Goal: Complete application form

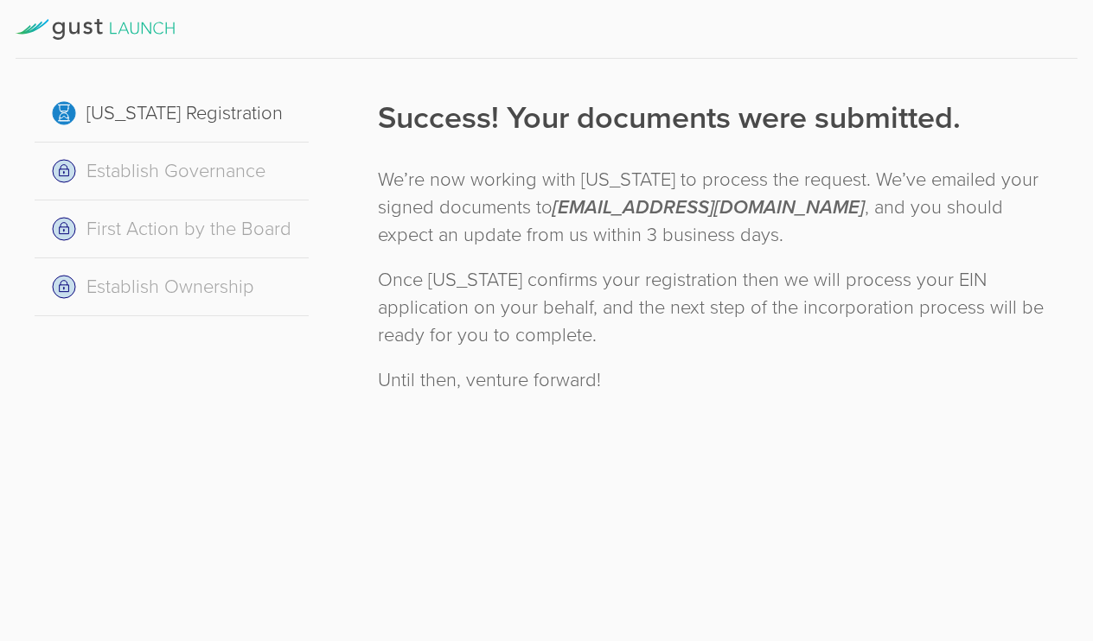
click at [28, 26] on icon at bounding box center [95, 29] width 159 height 21
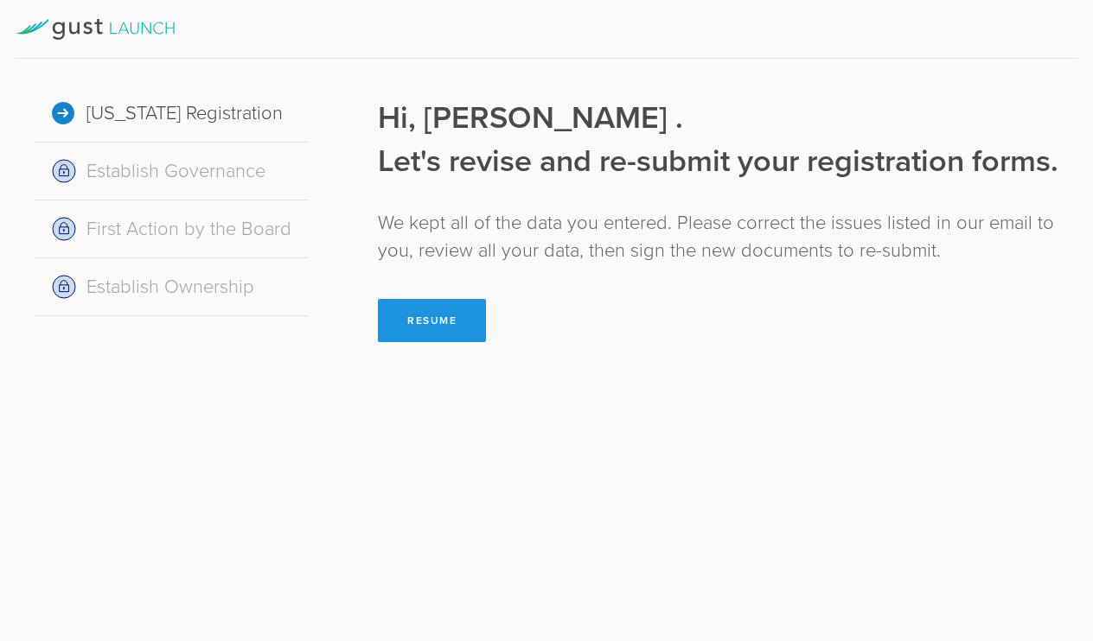
click at [398, 342] on button "Resume" at bounding box center [432, 320] width 108 height 43
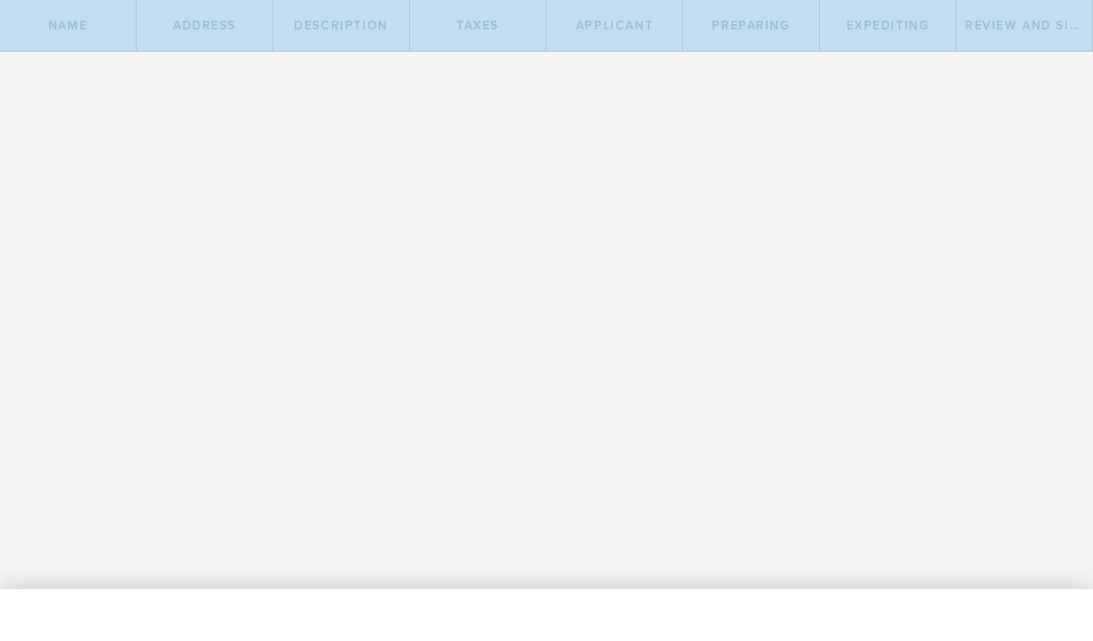
type input "LOMIWEST"
select select "inc."
type input "LOMIWEST"
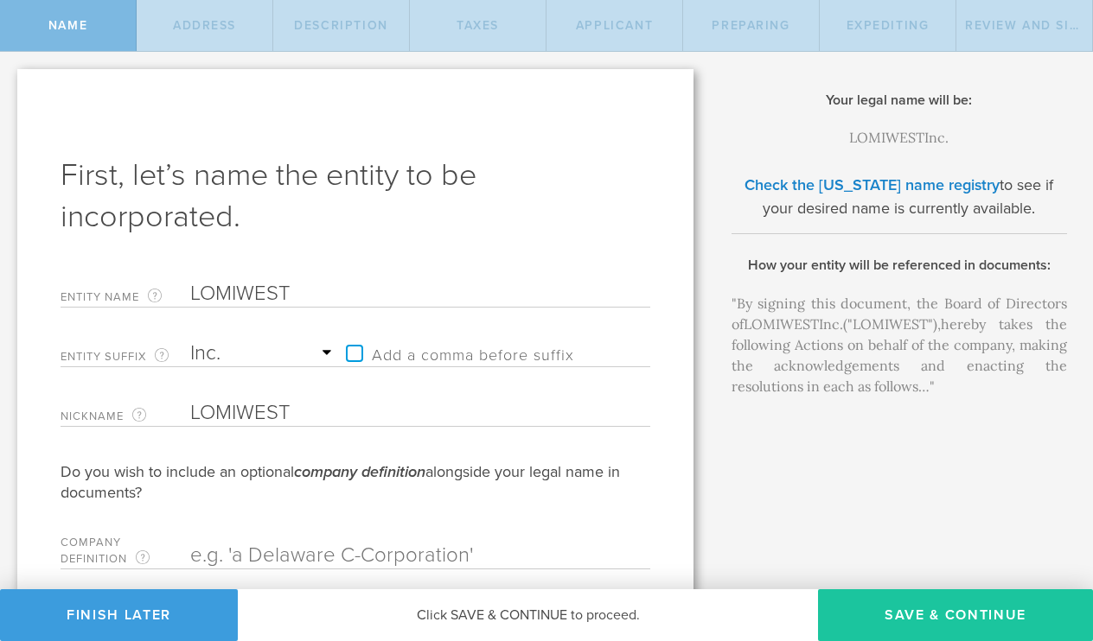
click at [888, 606] on button "Save & Continue" at bounding box center [955, 615] width 275 height 52
type input "213 N MARKET STREET 1071 WILMINGTON, DE 19801"
type input "WILMINGTON"
select select "DE"
type input "19081"
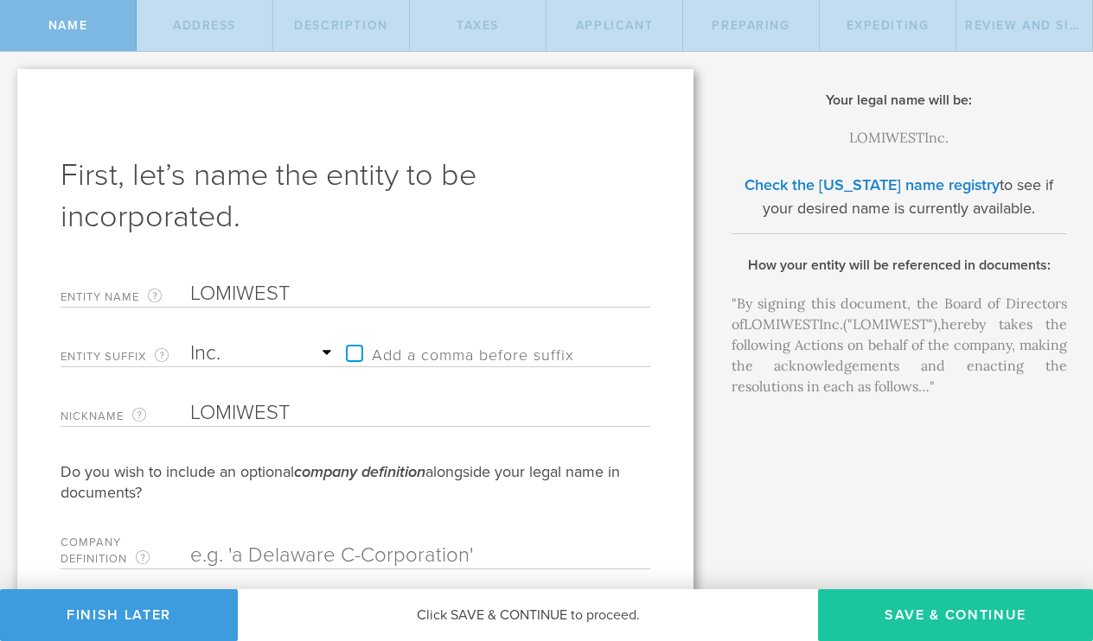
checkbox input "true"
type input "213 N MARKET STREET 1071 WILMINGTON, DE 19801"
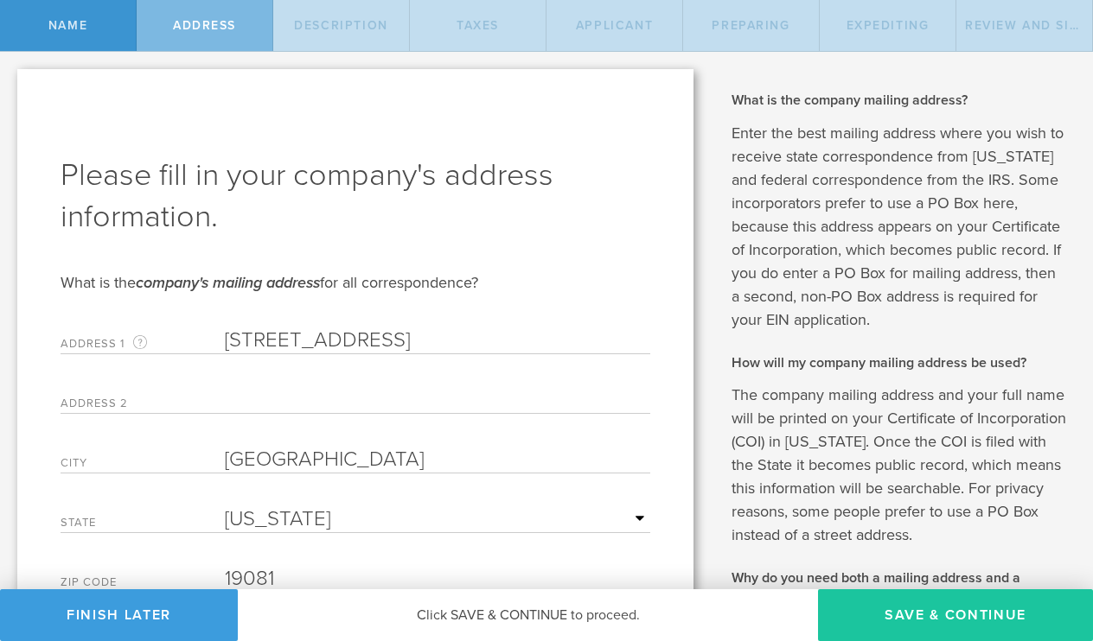
click at [888, 606] on button "Save & Continue" at bounding box center [955, 615] width 275 height 52
select select "transportation-warehousing"
type input "Saas plateform and transportation mining"
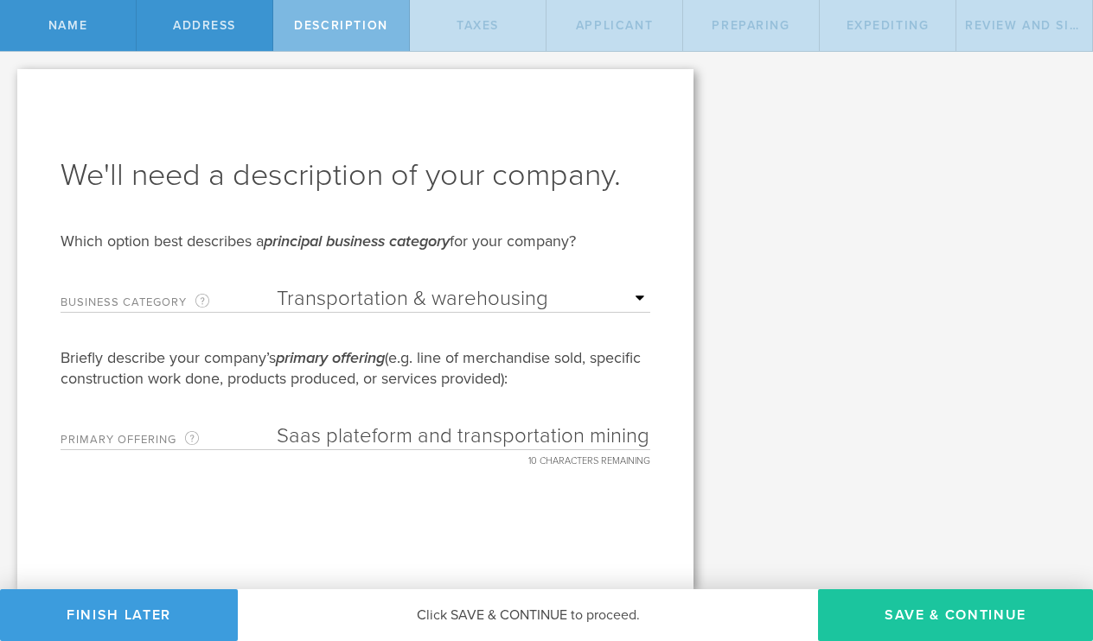
click at [888, 606] on button "Save & Continue" at bounding box center [955, 615] width 275 height 52
type input "0"
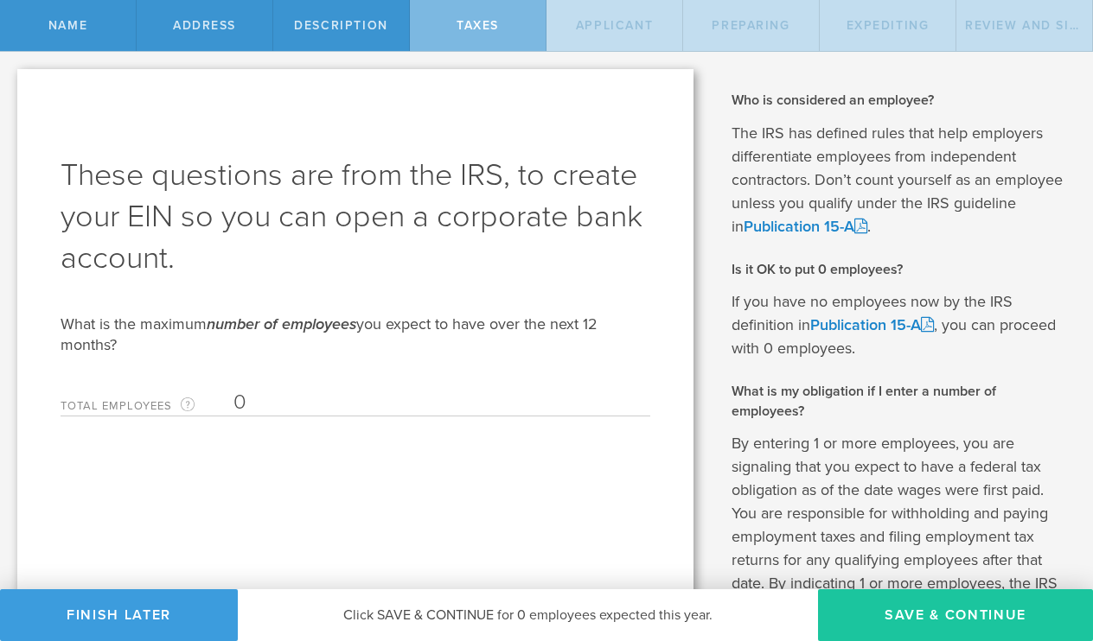
click at [872, 604] on button "Save & Continue" at bounding box center [955, 615] width 275 height 52
type input "MOHAMED LAMINE CISSE"
type input "CEO"
type input "650719893"
type input "77 416 14 48"
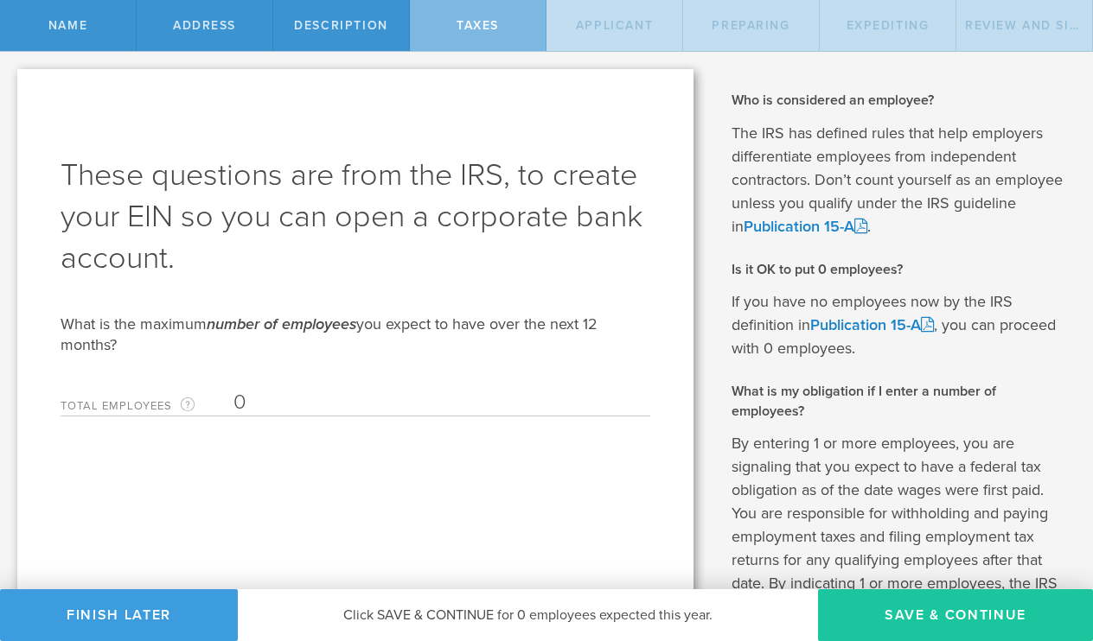
radio input "true"
select select "MA"
select select "SN"
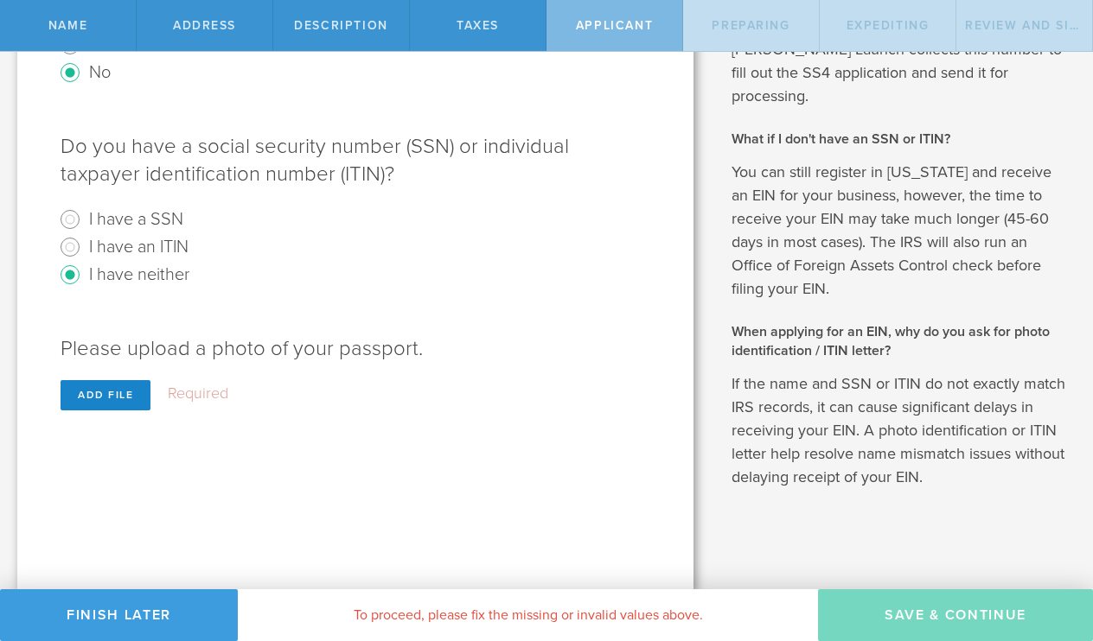
scroll to position [672, 0]
click at [123, 398] on div "Add file" at bounding box center [106, 396] width 90 height 30
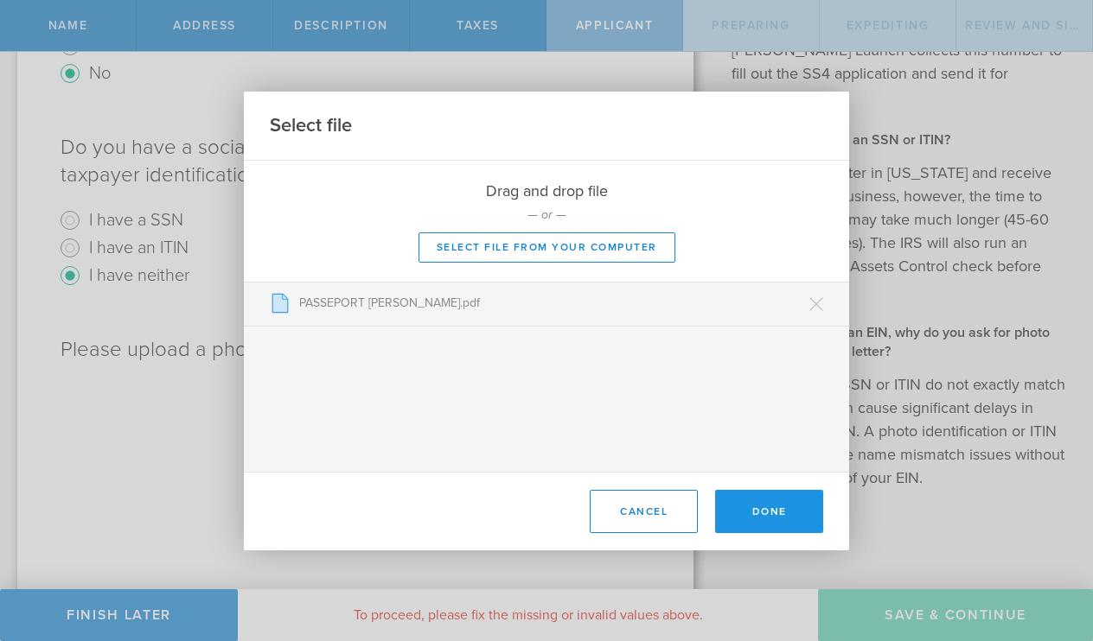
click at [742, 495] on button "Done" at bounding box center [769, 511] width 108 height 43
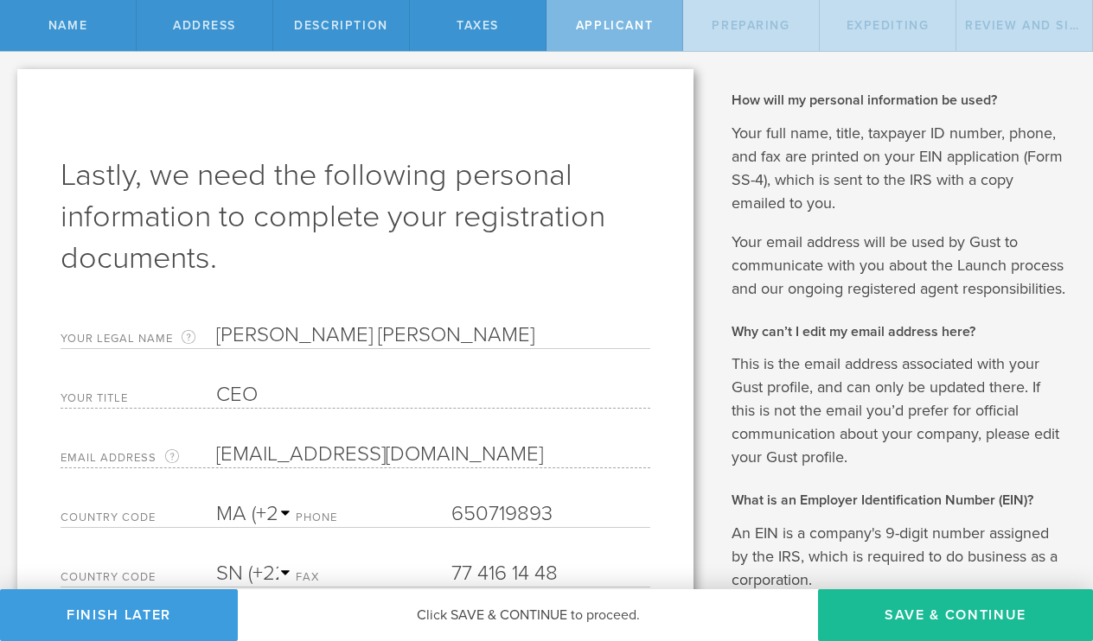
scroll to position [0, 0]
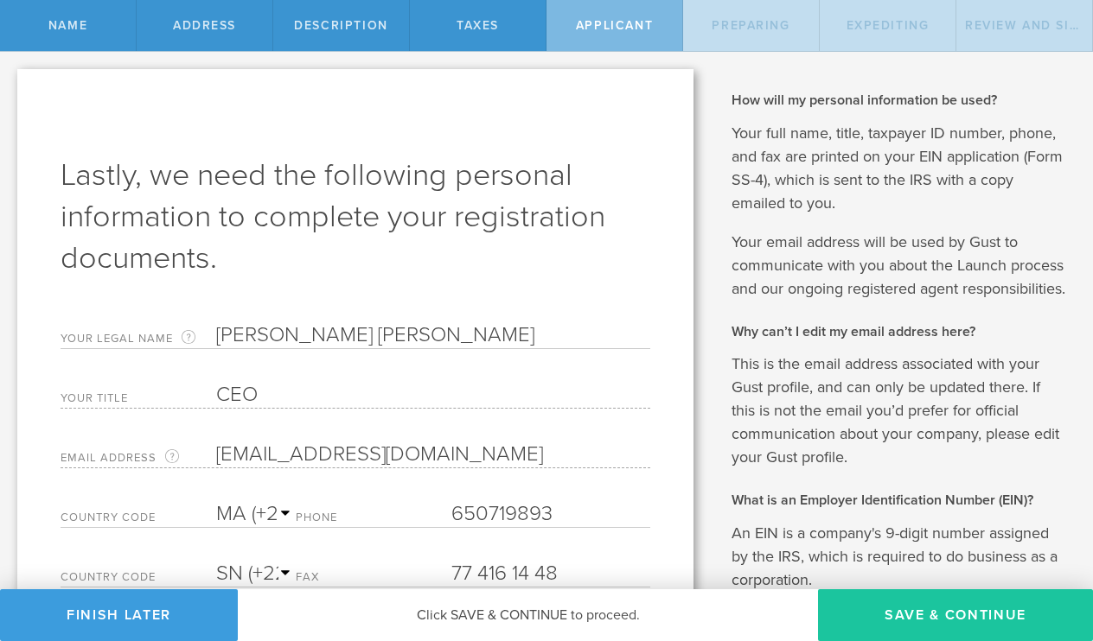
click at [909, 619] on button "Save & Continue" at bounding box center [955, 615] width 275 height 52
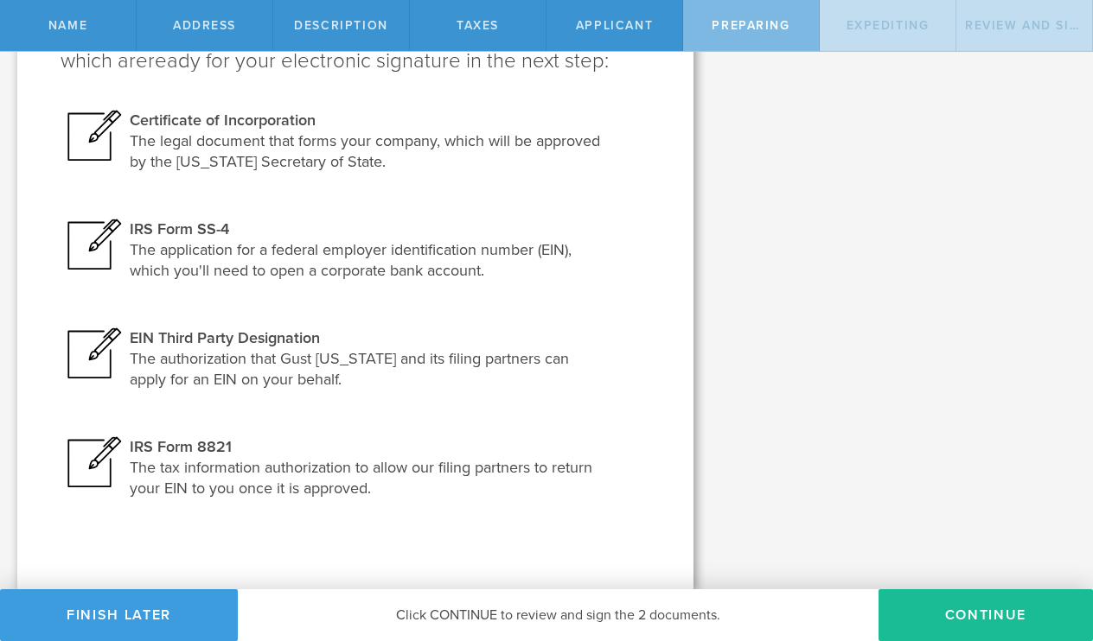
scroll to position [252, 0]
click at [982, 614] on button "Continue" at bounding box center [985, 615] width 214 height 52
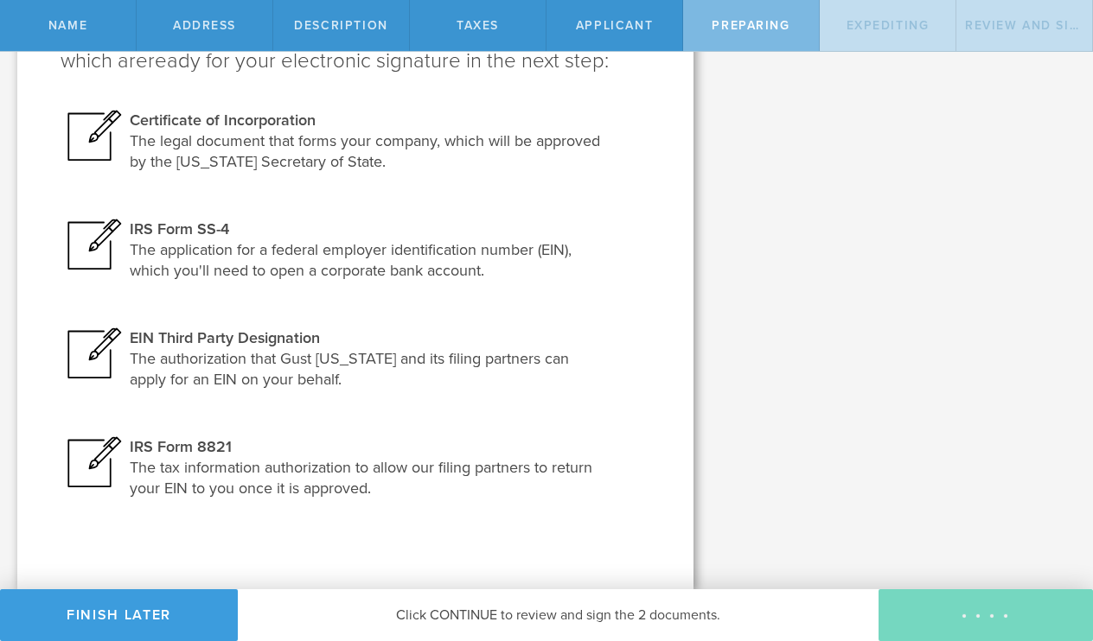
scroll to position [0, 0]
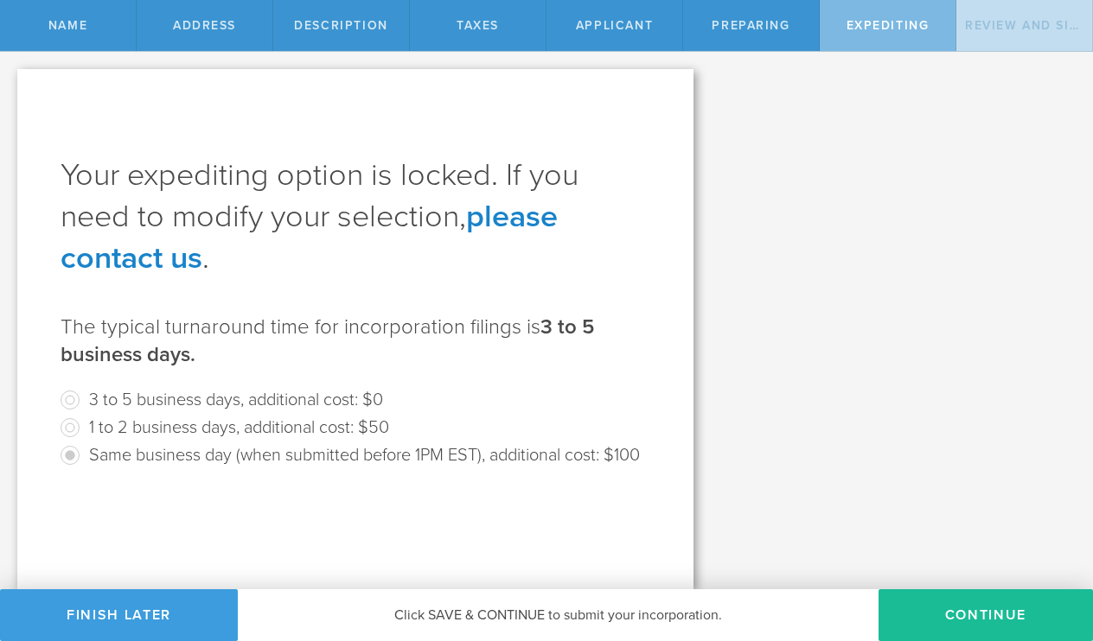
click at [132, 458] on label "Same business day (when submitted before 1PM EST), additional cost: $100" at bounding box center [364, 454] width 551 height 25
click at [84, 469] on radio "Same business day (when submitted before 1PM EST), additional cost: $100" at bounding box center [355, 456] width 589 height 28
click at [221, 526] on div "Your expediting option is locked. If you need to modify your selection, please …" at bounding box center [355, 329] width 676 height 520
click at [170, 422] on label "1 to 2 business days, additional cost: $50" at bounding box center [239, 426] width 300 height 25
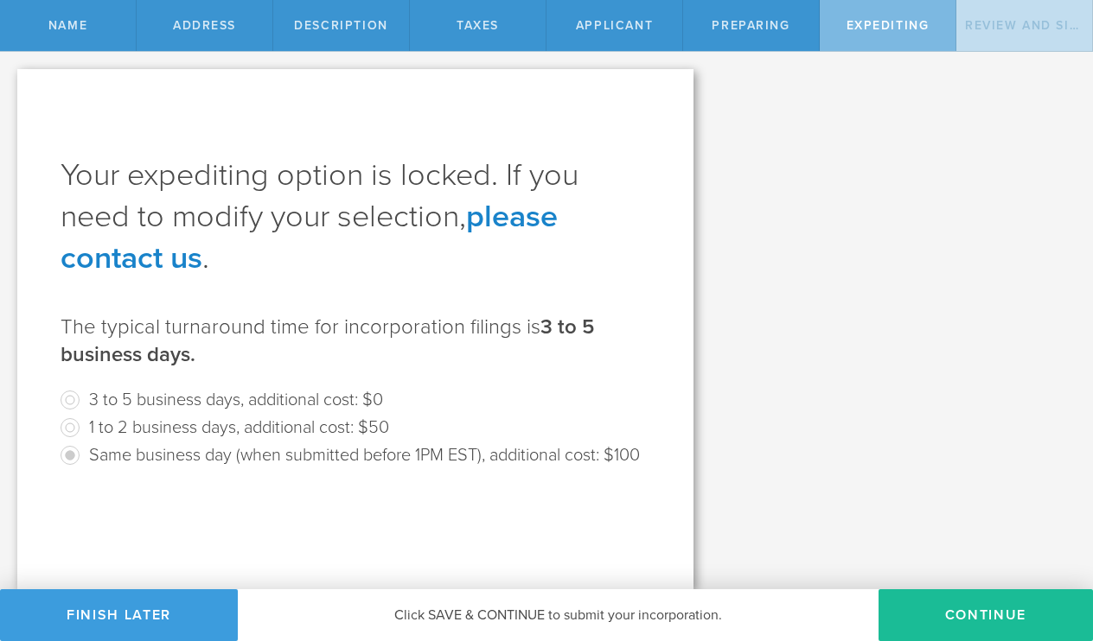
click at [99, 438] on label "1 to 2 business days, additional cost: $50" at bounding box center [239, 426] width 300 height 25
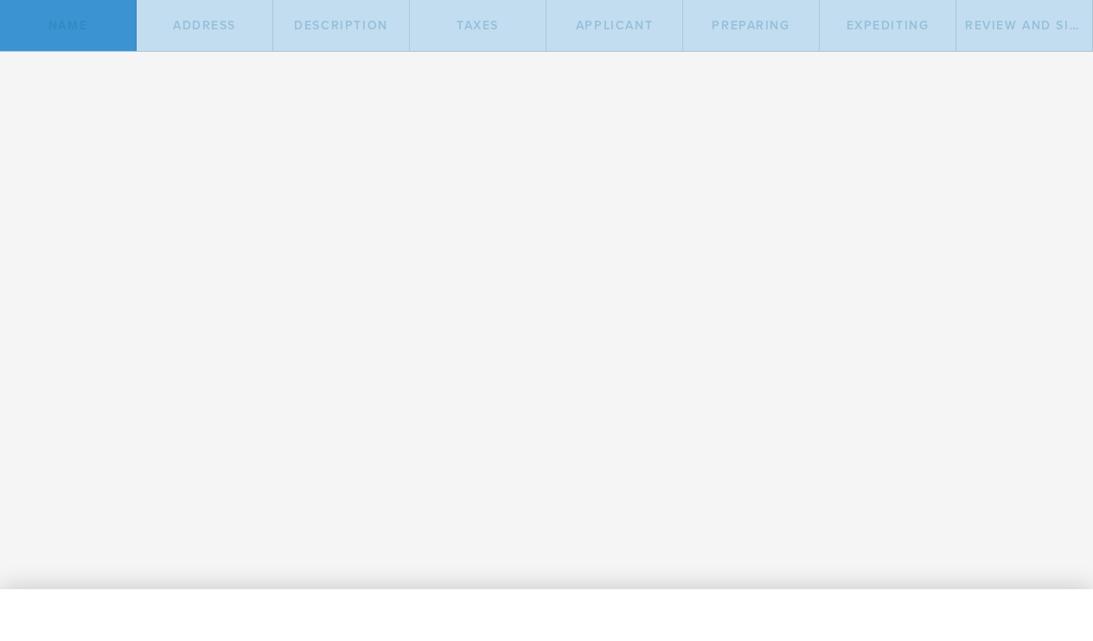
type input "LOMIWEST"
select select "inc."
type input "LOMIWEST"
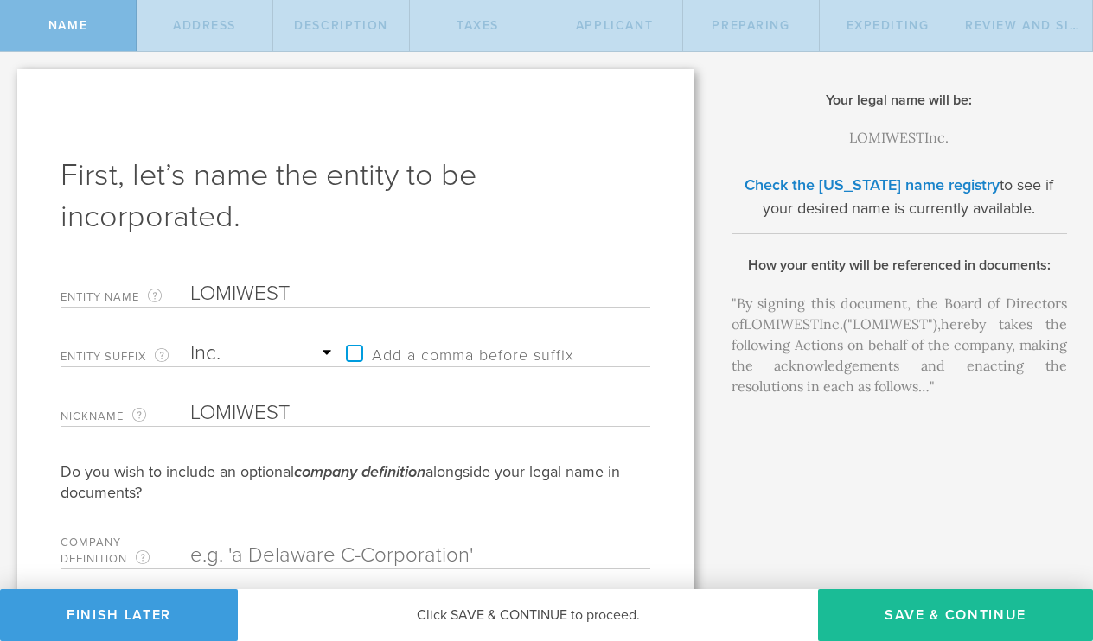
click at [353, 356] on label "Add a comma before suffix" at bounding box center [455, 354] width 237 height 26
click at [353, 356] on input "Add a comma before suffix" at bounding box center [424, 345] width 175 height 26
click at [353, 356] on label "Add a comma before suffix" at bounding box center [455, 354] width 237 height 26
click at [353, 356] on input "Add a comma before suffix" at bounding box center [424, 345] width 175 height 26
checkbox input "false"
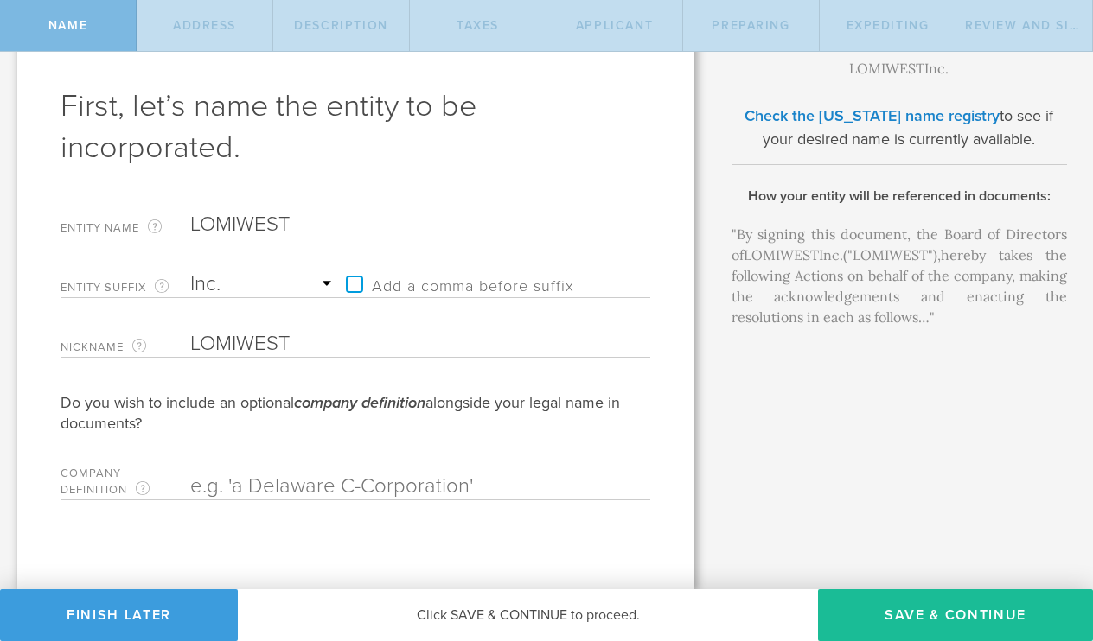
scroll to position [69, 0]
click at [117, 485] on label "Company Definition An optional phrase combined with the company name to add con…" at bounding box center [126, 483] width 130 height 31
click at [109, 473] on label "Company Definition An optional phrase combined with the company name to add con…" at bounding box center [126, 483] width 130 height 31
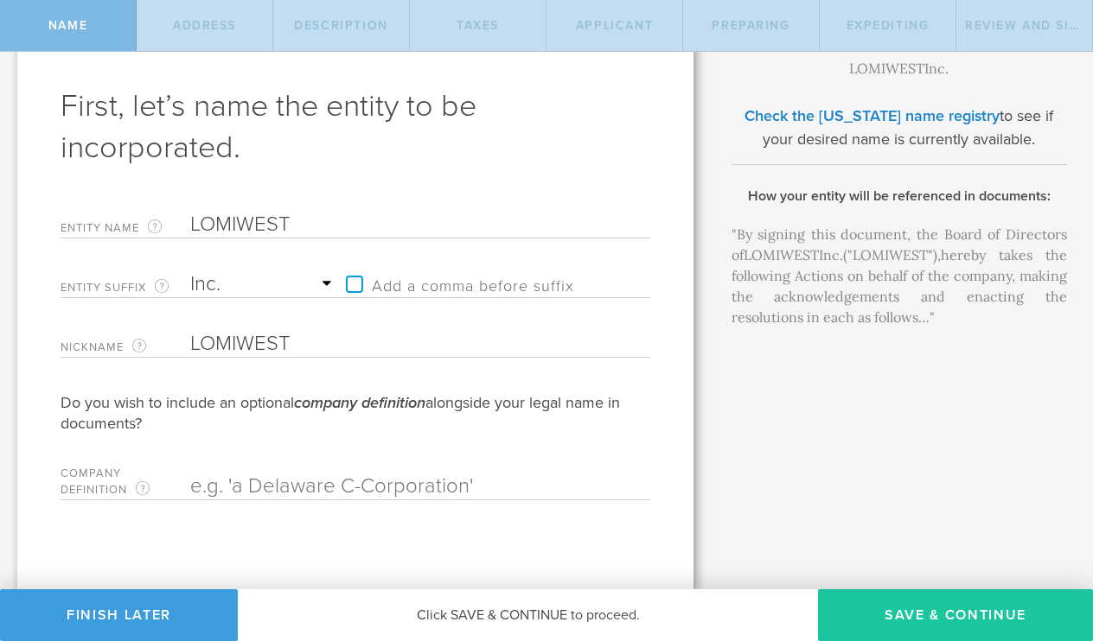
click at [851, 599] on button "Save & Continue" at bounding box center [955, 615] width 275 height 52
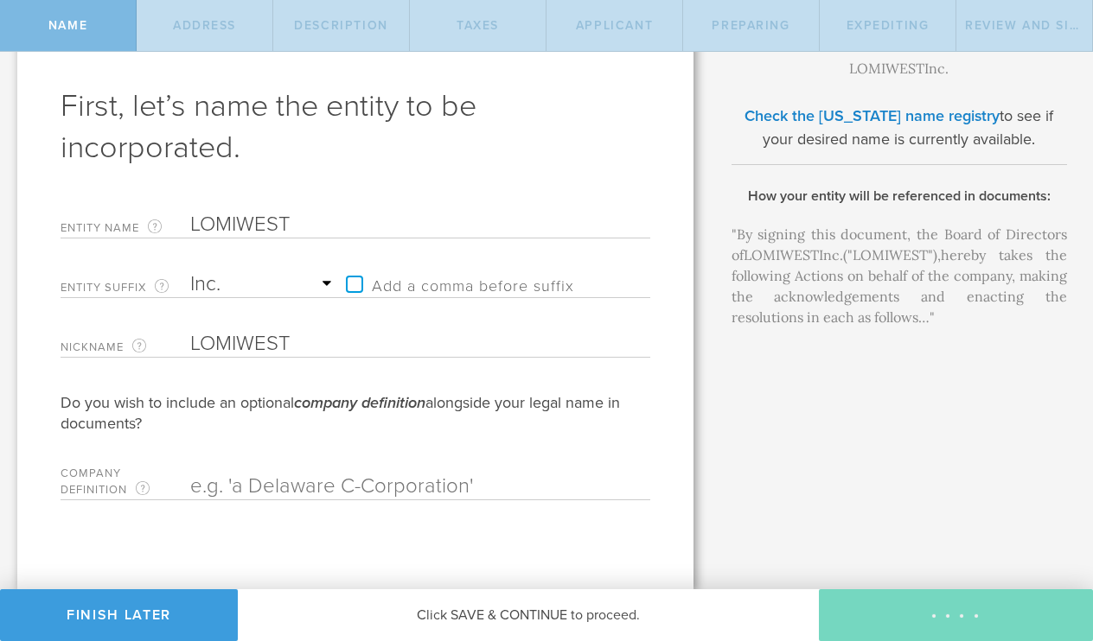
type input "213 N MARKET STREET 1071 WILMINGTON, DE 19801"
type input "WILMINGTON"
select select "DE"
type input "19081"
checkbox input "true"
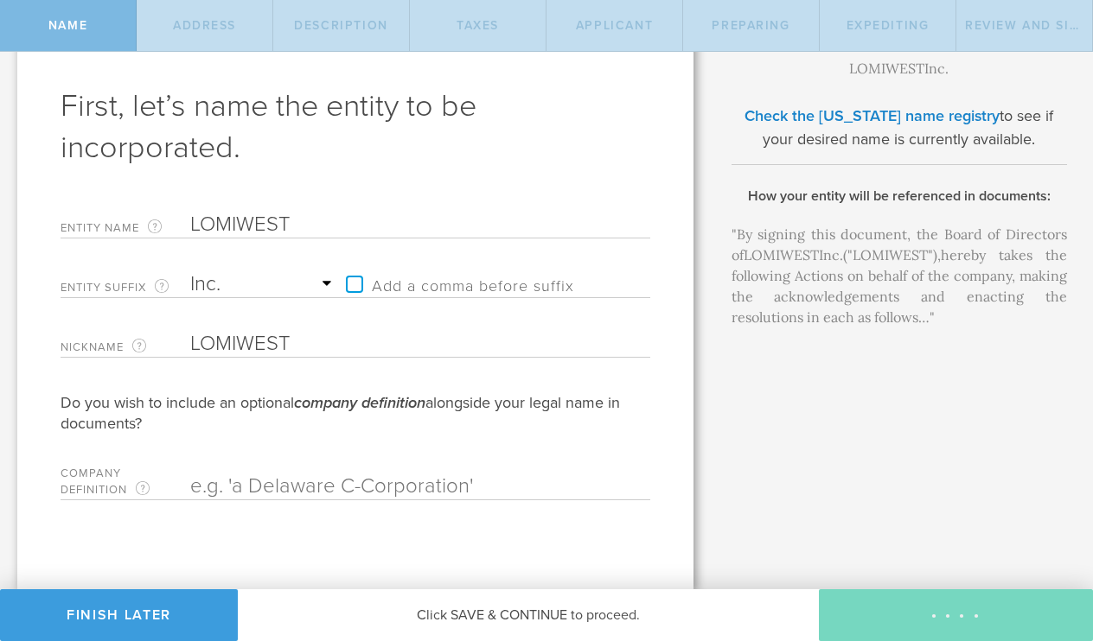
type input "213 N MARKET STREET 1071 WILMINGTON, DE 19801"
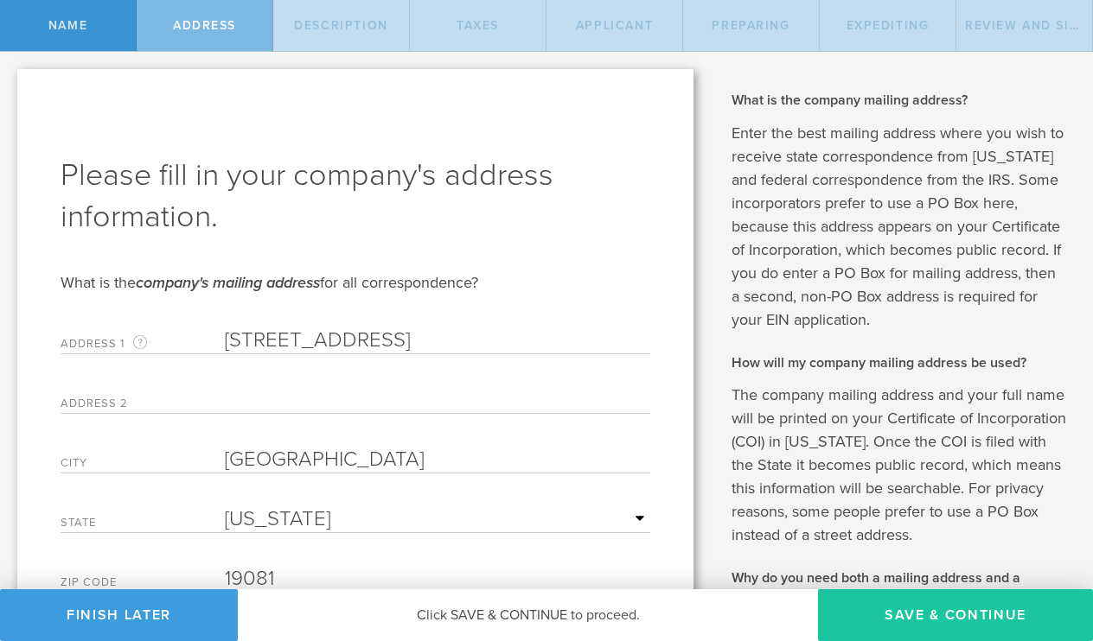
click at [851, 599] on button "Save & Continue" at bounding box center [955, 615] width 275 height 52
select select "transportation-warehousing"
type input "Saas plateform and transportation mining"
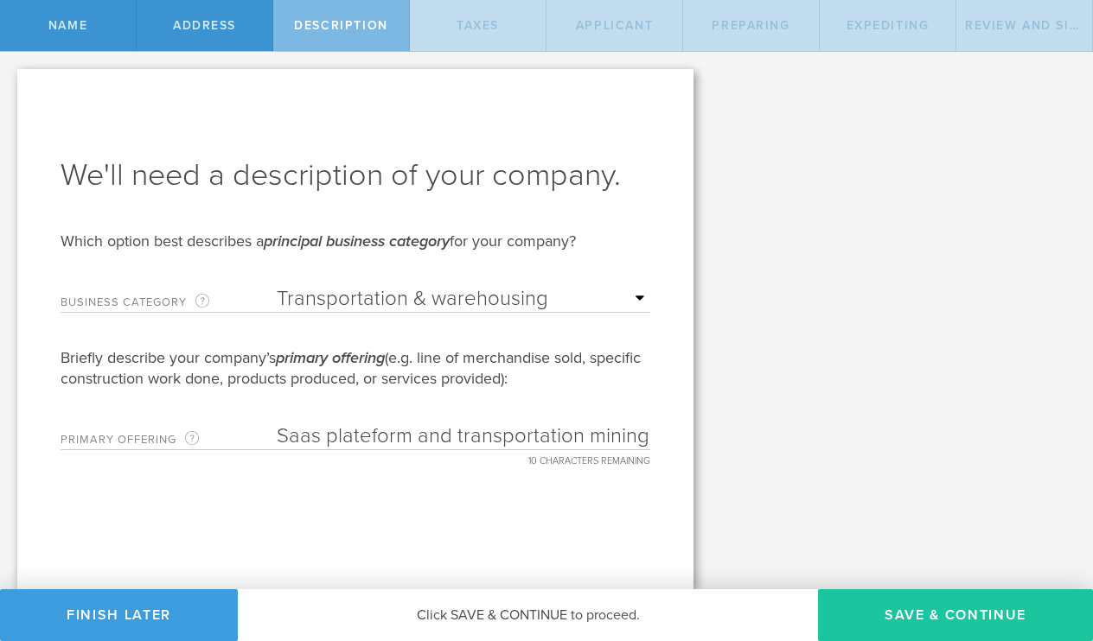
click at [886, 617] on button "Save & Continue" at bounding box center [955, 615] width 275 height 52
type input "0"
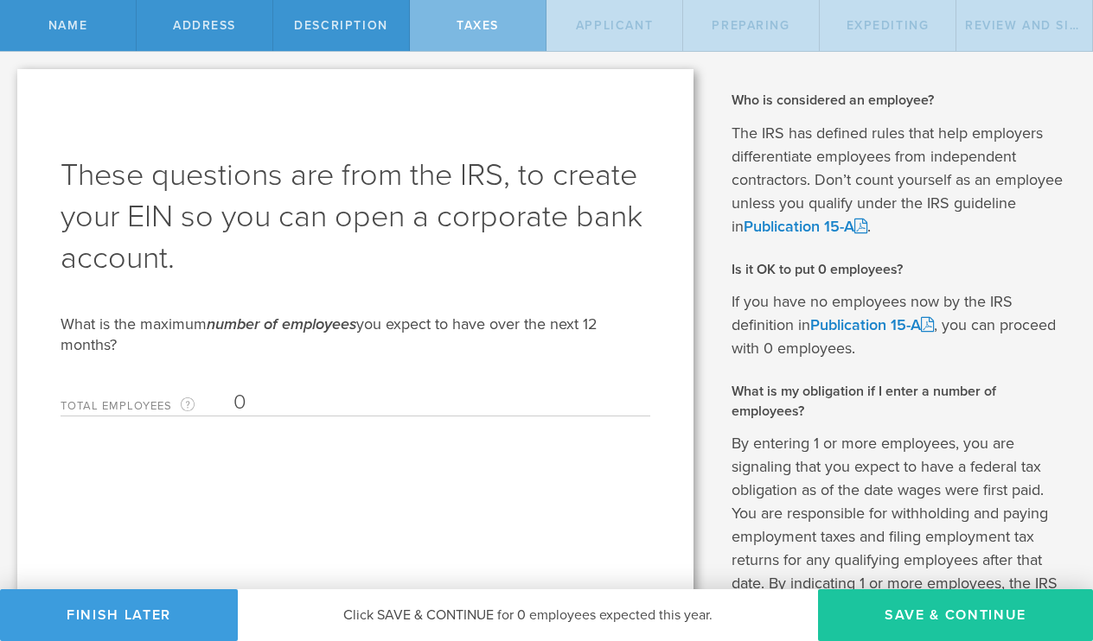
click at [885, 621] on button "Save & Continue" at bounding box center [955, 615] width 275 height 52
type input "MOHAMED LAMINE CISSE"
type input "CEO"
select select "MA"
type input "650719893"
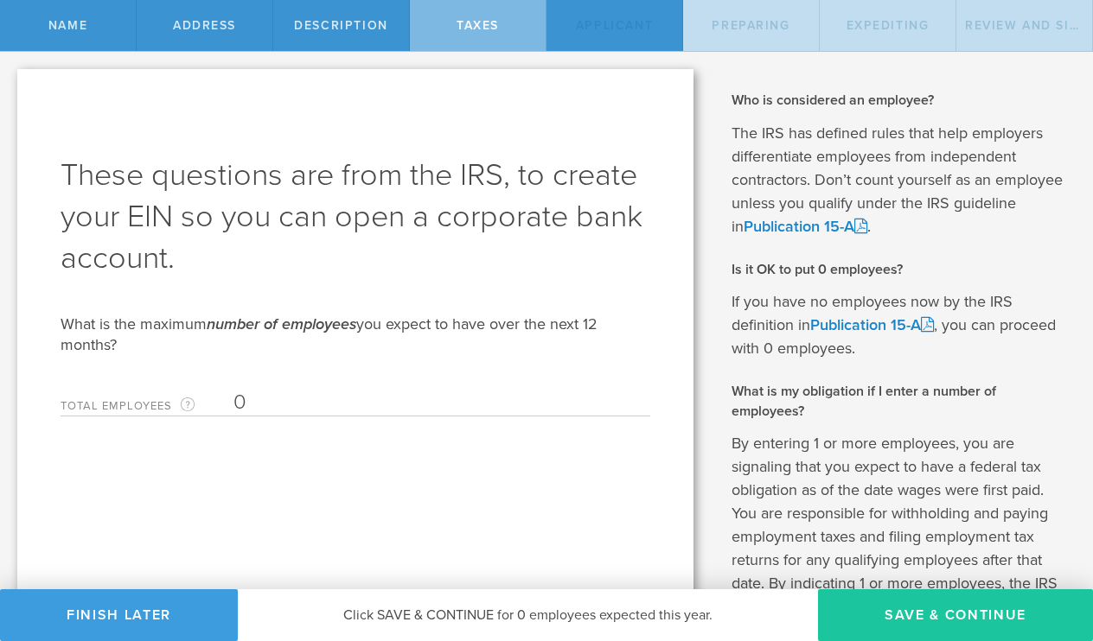
select select "SN"
type input "77 416 14 48"
radio input "true"
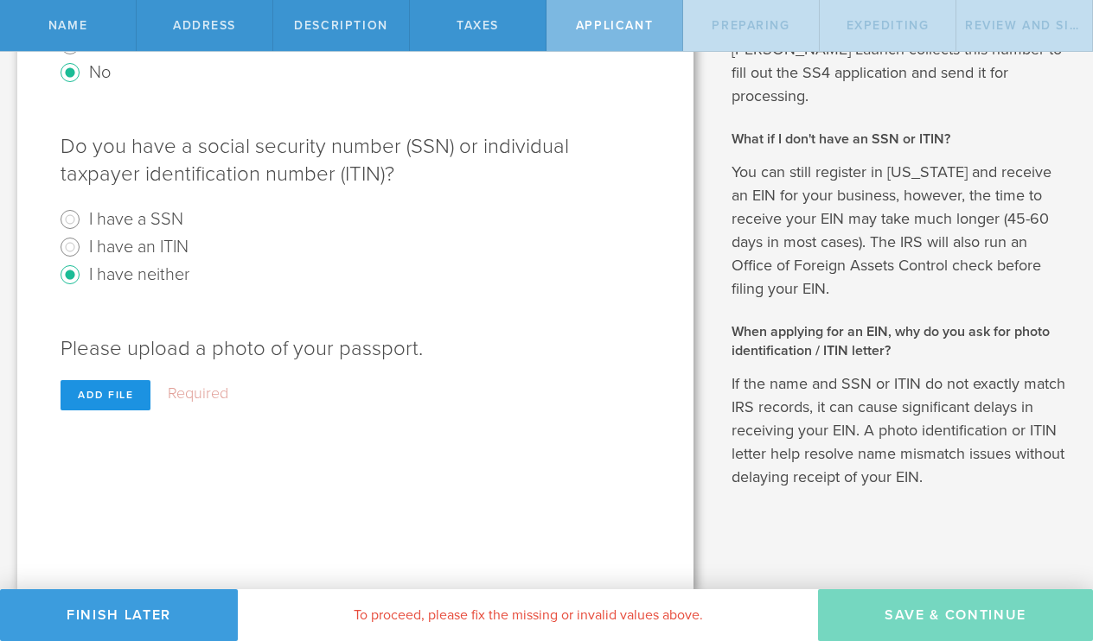
scroll to position [672, 0]
click at [99, 403] on div "Add file" at bounding box center [106, 396] width 90 height 30
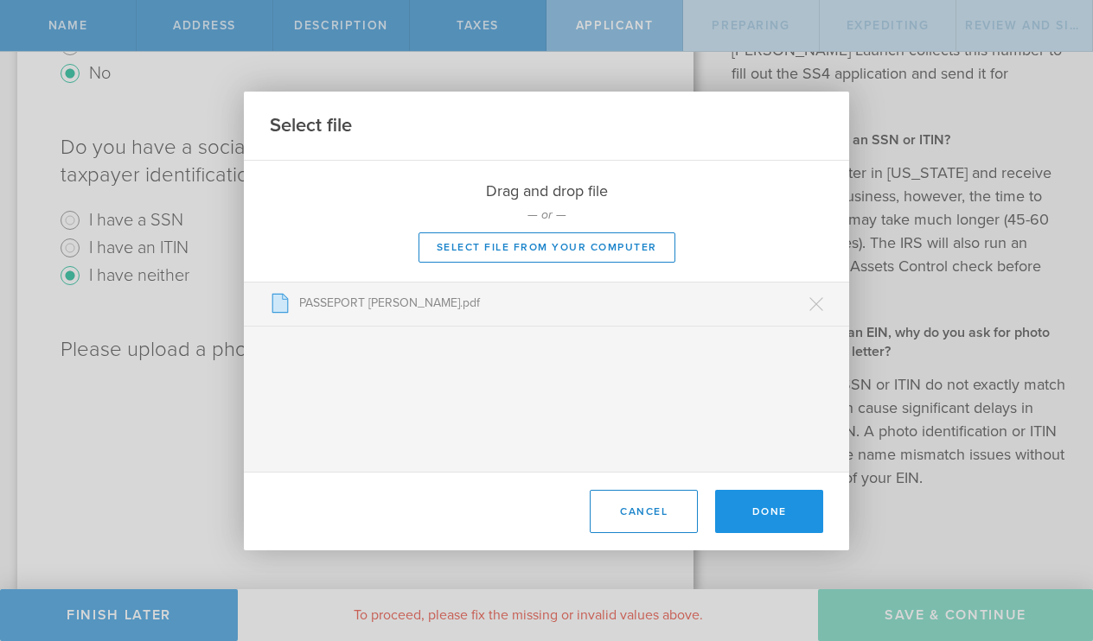
click at [730, 500] on button "Done" at bounding box center [769, 511] width 108 height 43
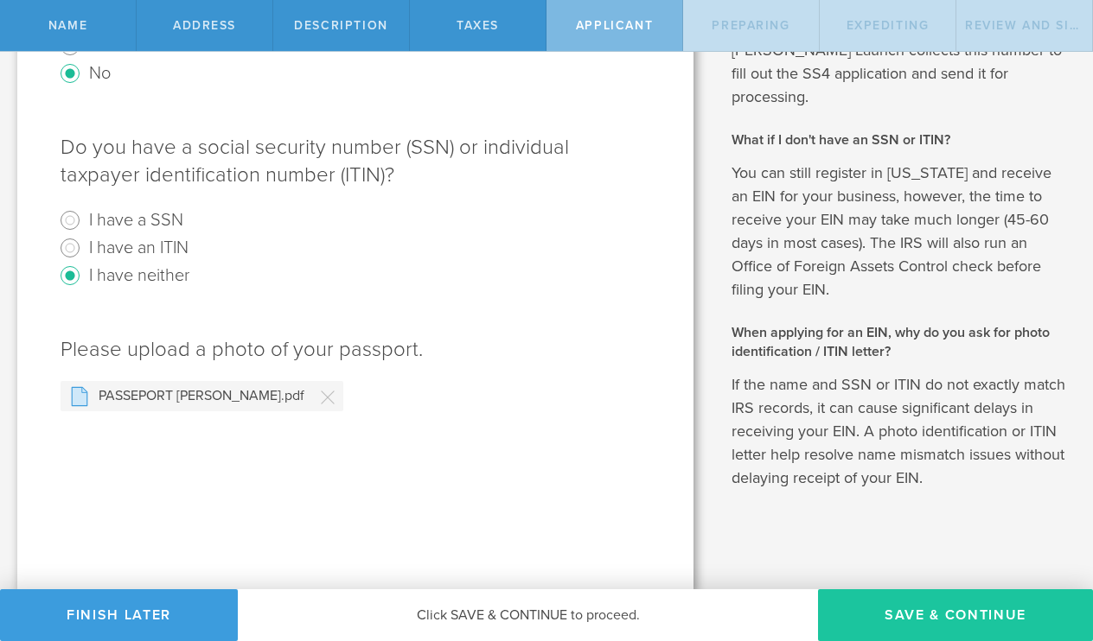
click at [897, 608] on button "Save & Continue" at bounding box center [955, 615] width 275 height 52
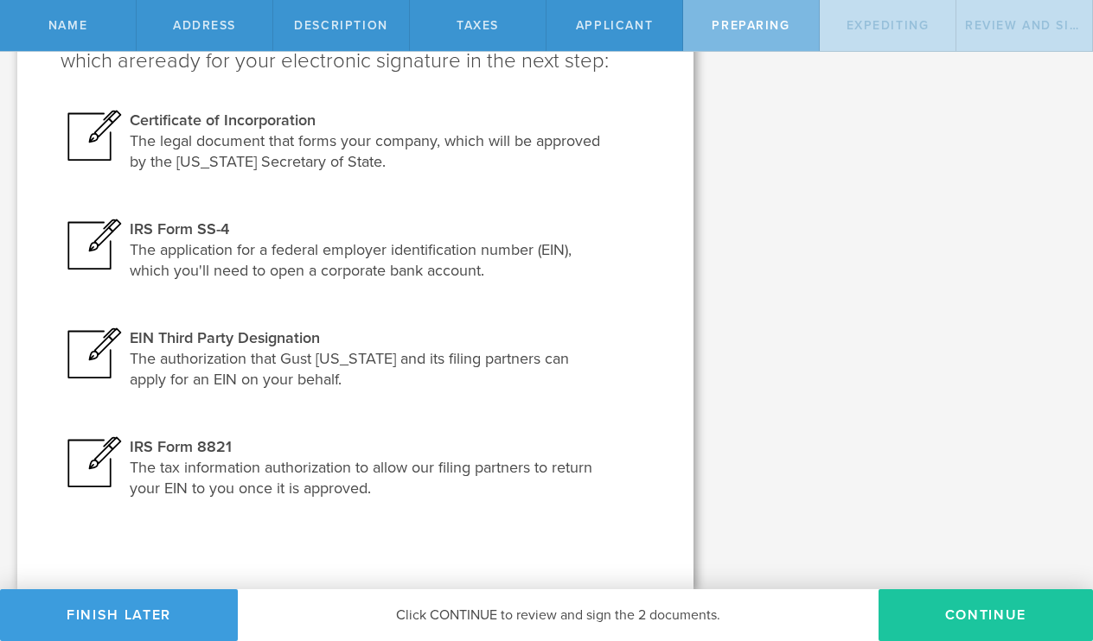
scroll to position [252, 0]
click at [946, 621] on button "Continue" at bounding box center [985, 615] width 214 height 52
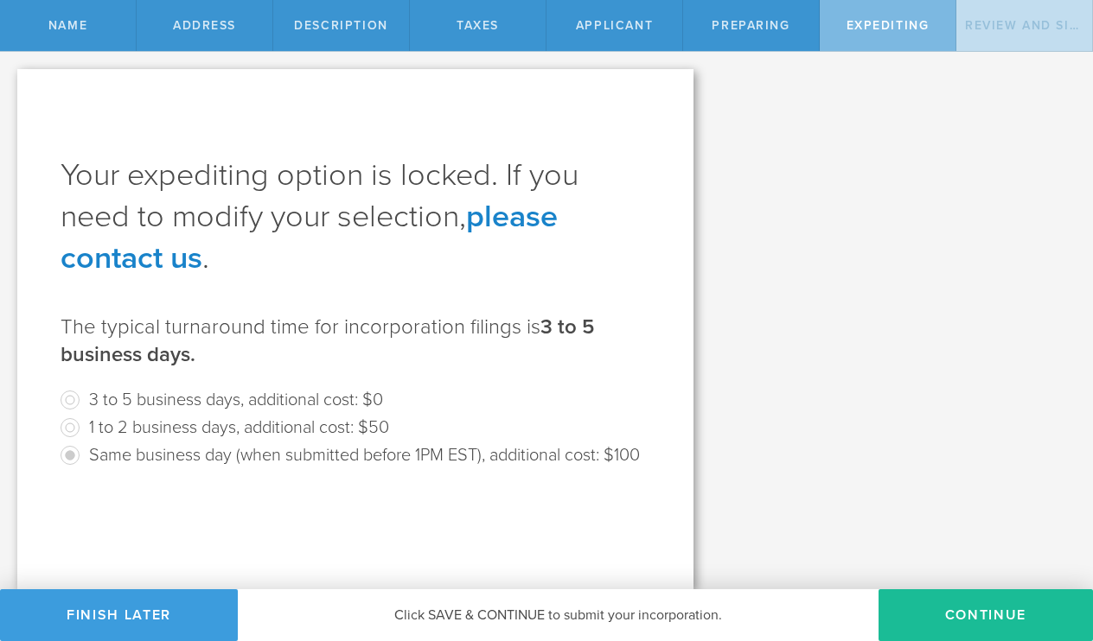
scroll to position [0, 0]
click at [971, 608] on button "Continue" at bounding box center [985, 615] width 214 height 52
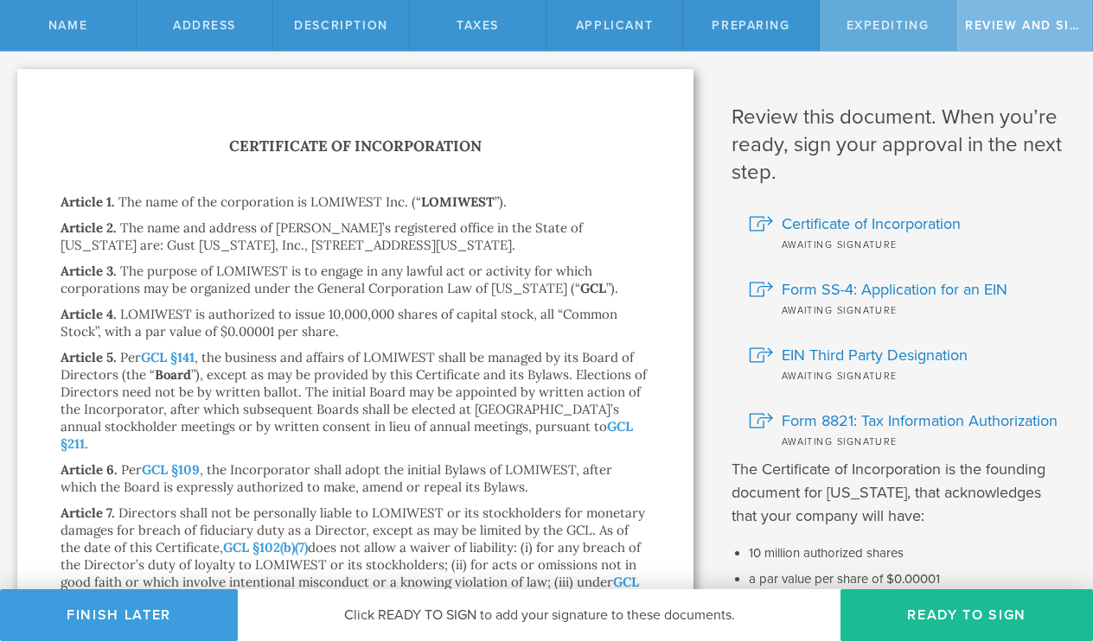
click at [859, 35] on div "Expediting" at bounding box center [887, 25] width 137 height 51
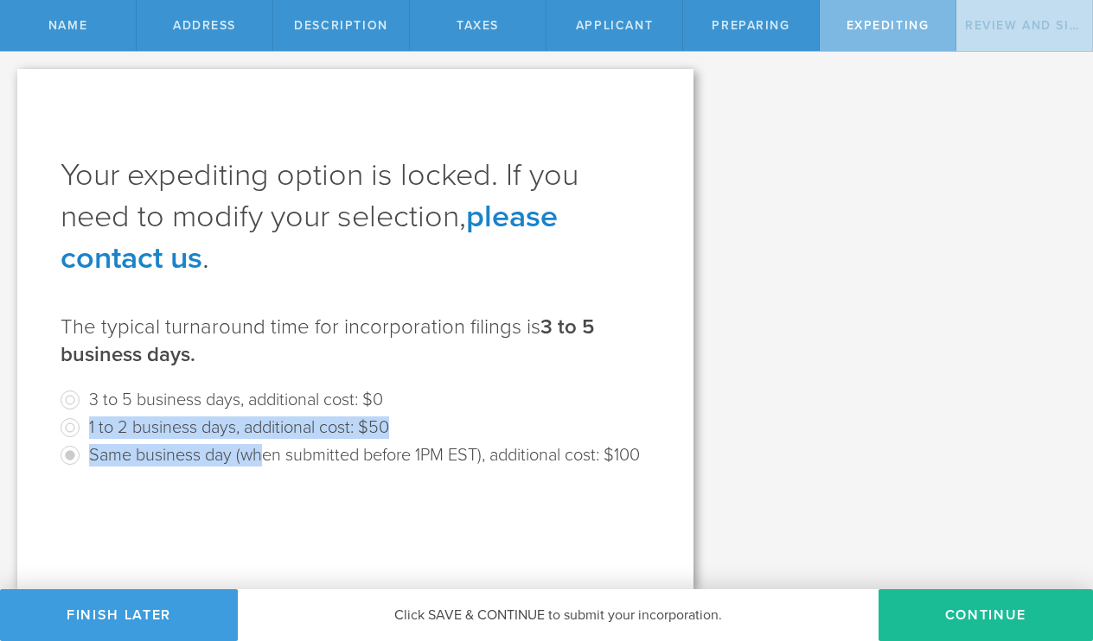
drag, startPoint x: 264, startPoint y: 458, endPoint x: 15, endPoint y: 440, distance: 249.6
click at [15, 440] on div "First, let’s name the entity to be incorporated. Entity Name The name of your D…" at bounding box center [355, 321] width 710 height 538
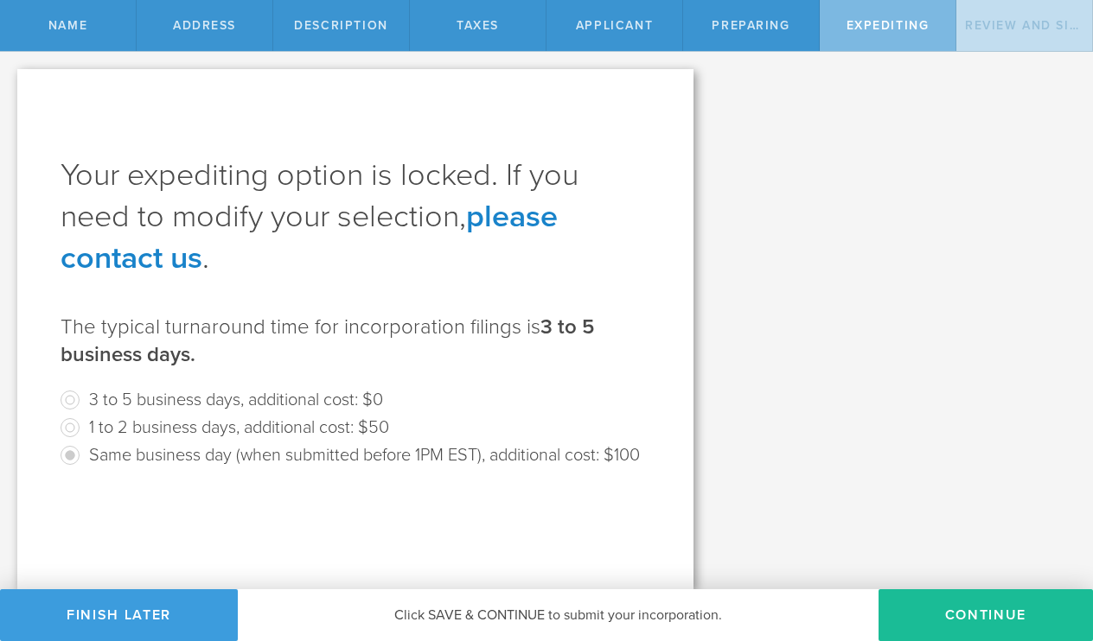
click at [295, 551] on div "Your expediting option is locked. If you need to modify your selection, please …" at bounding box center [355, 329] width 676 height 520
click at [726, 30] on span "Preparing" at bounding box center [750, 25] width 78 height 15
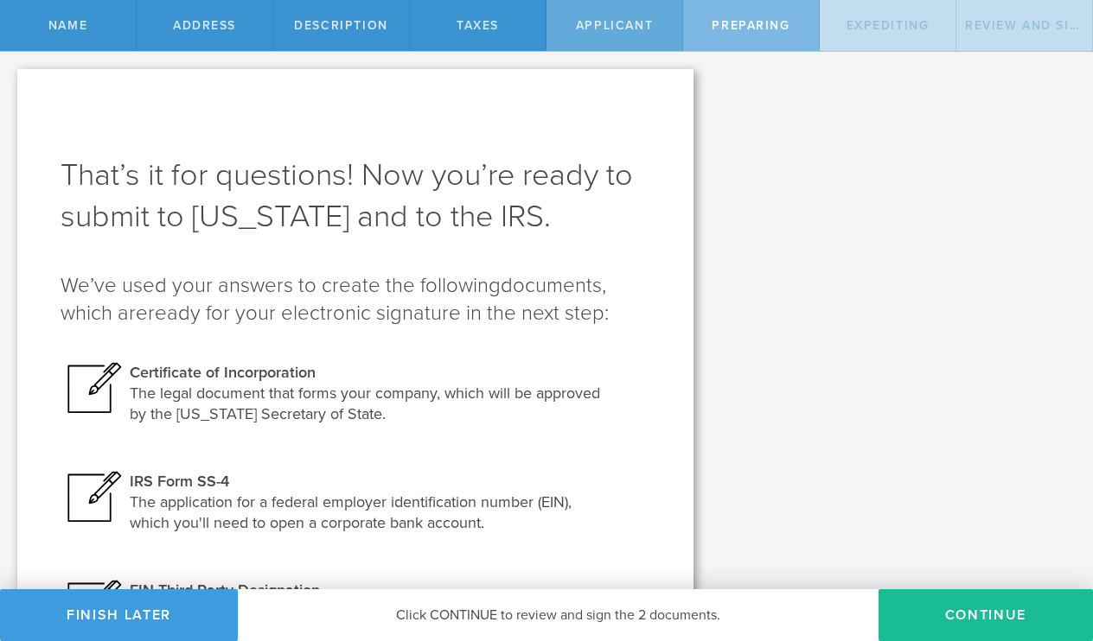
click at [608, 44] on div "Applicant" at bounding box center [614, 25] width 137 height 51
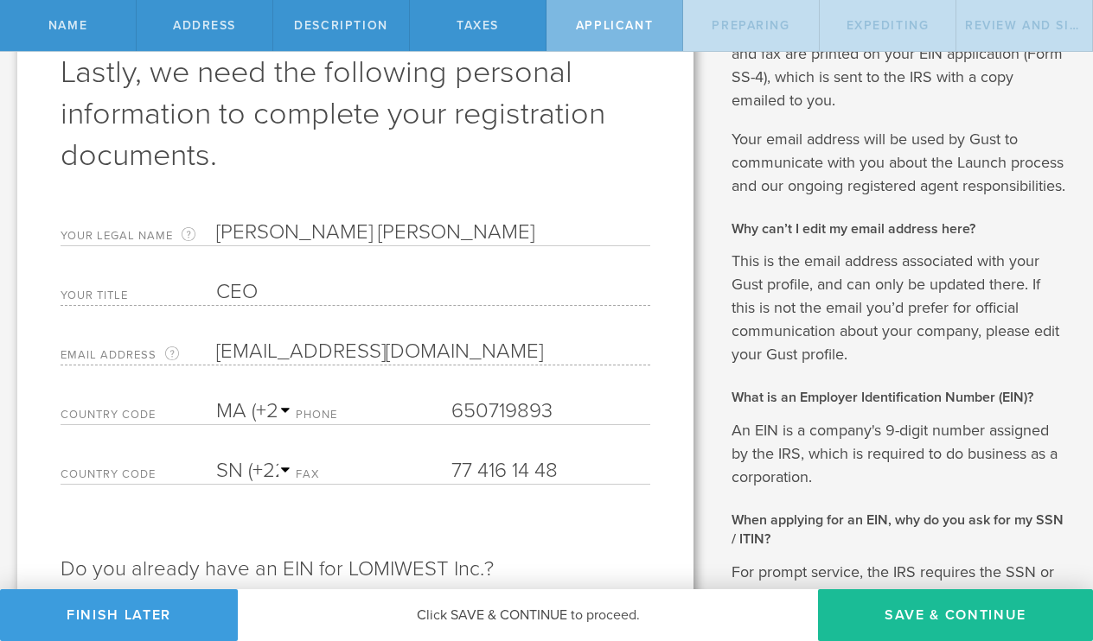
scroll to position [195, 0]
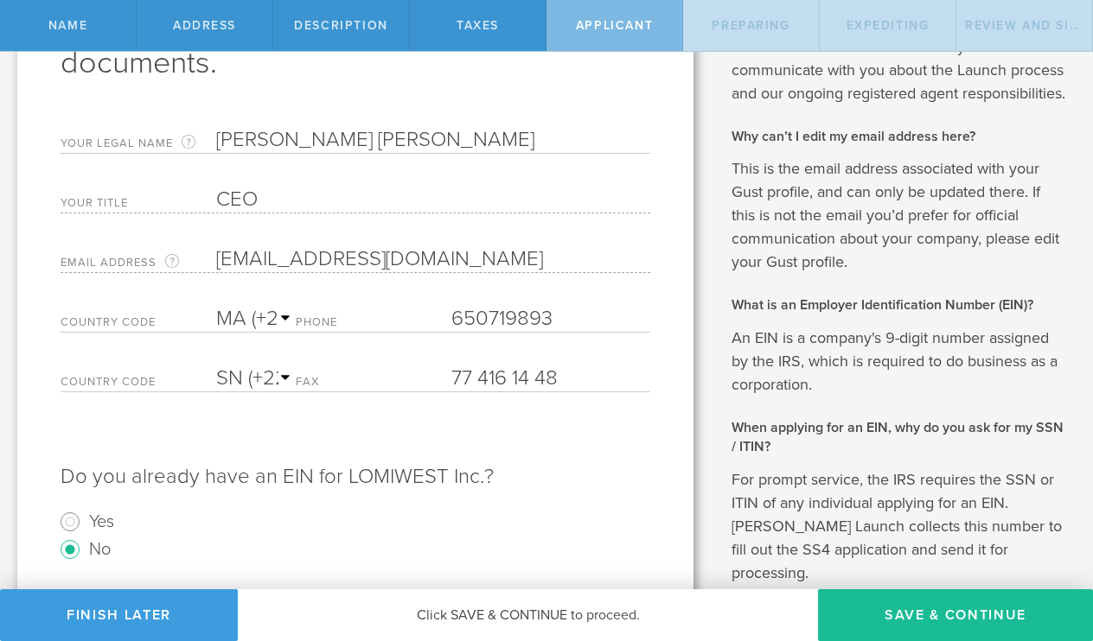
click at [522, 365] on div "Fax 77 416 14 48 Please enter a valid fax number." at bounding box center [473, 374] width 354 height 35
click at [516, 375] on input "77 416 14 48" at bounding box center [550, 379] width 198 height 26
click at [557, 378] on input "77 416 14 48" at bounding box center [550, 379] width 198 height 26
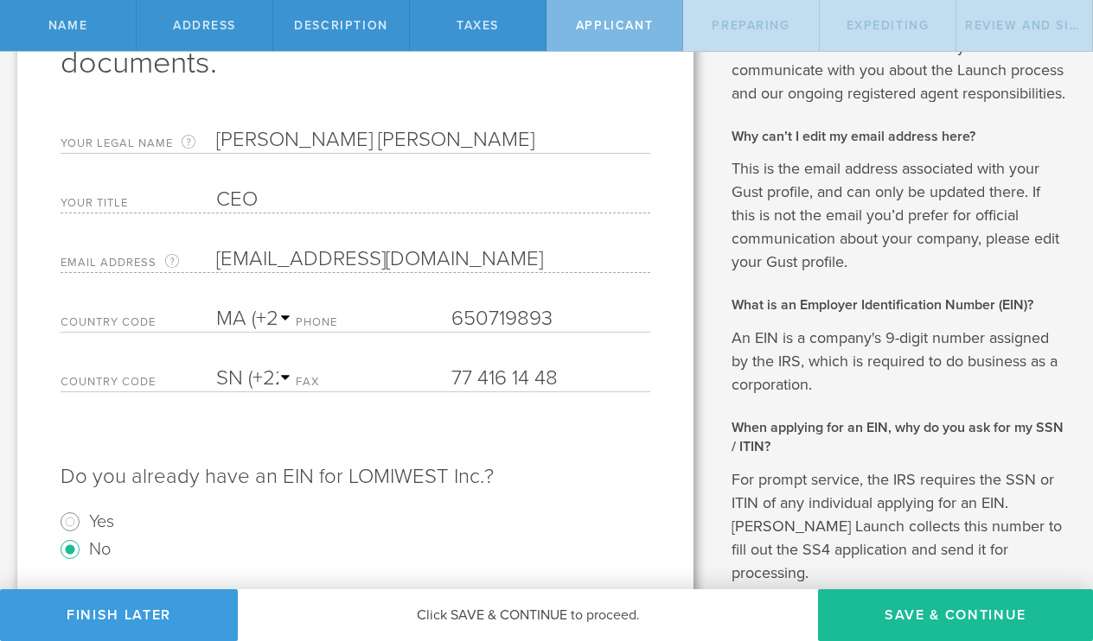
click at [557, 378] on input "77 416 14 48" at bounding box center [550, 379] width 198 height 26
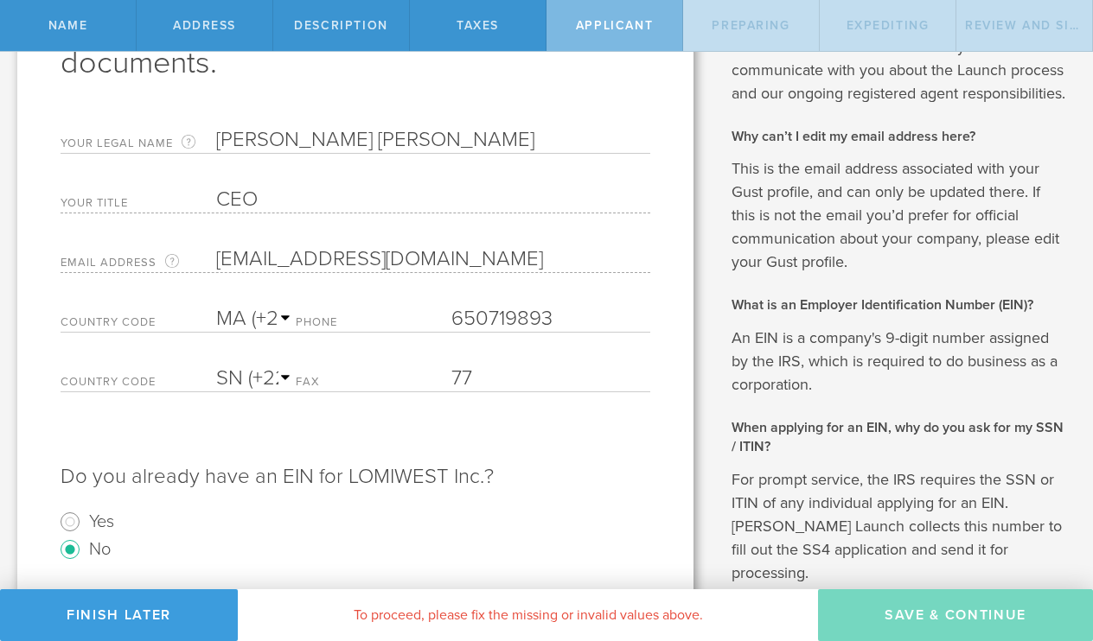
type input "7"
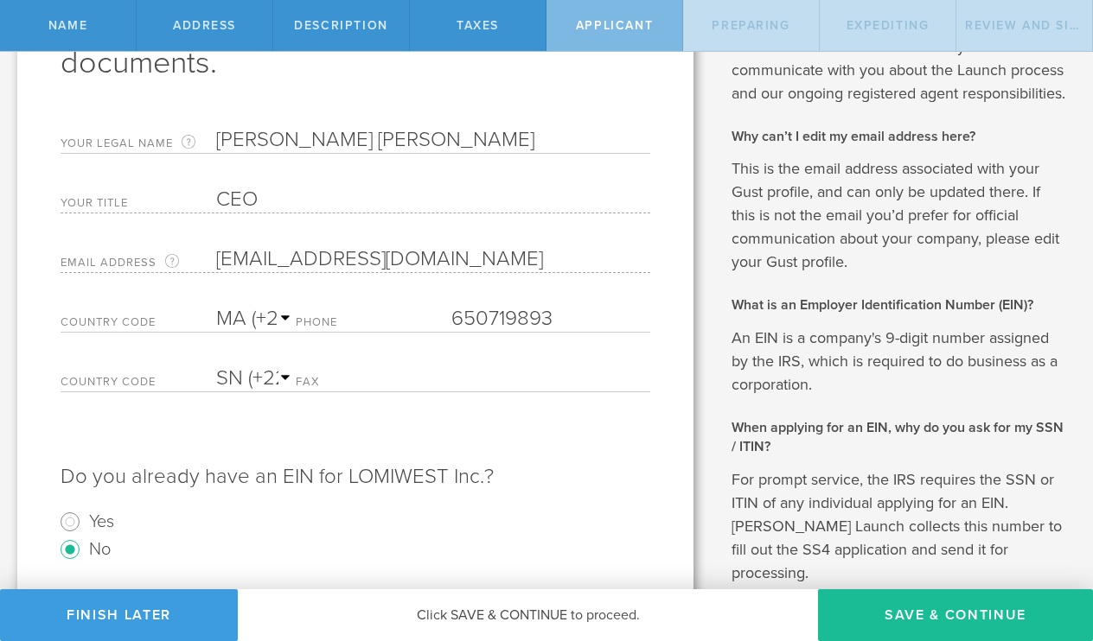
click at [275, 424] on div "Do you already have an EIN for LOMIWEST Inc.? Yes No" at bounding box center [355, 490] width 589 height 147
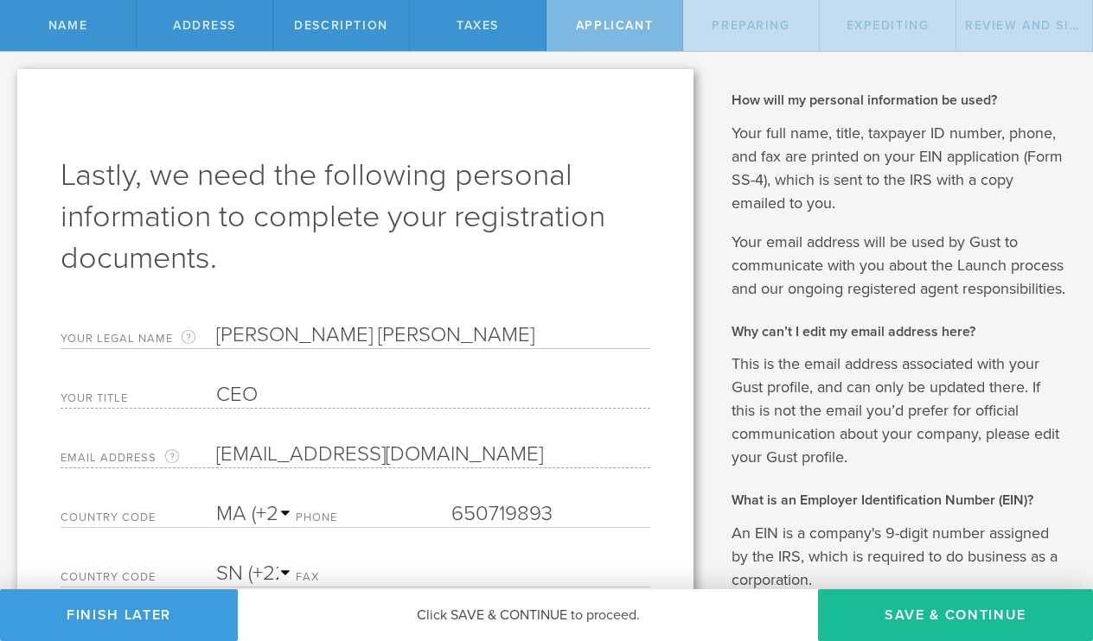
scroll to position [0, 0]
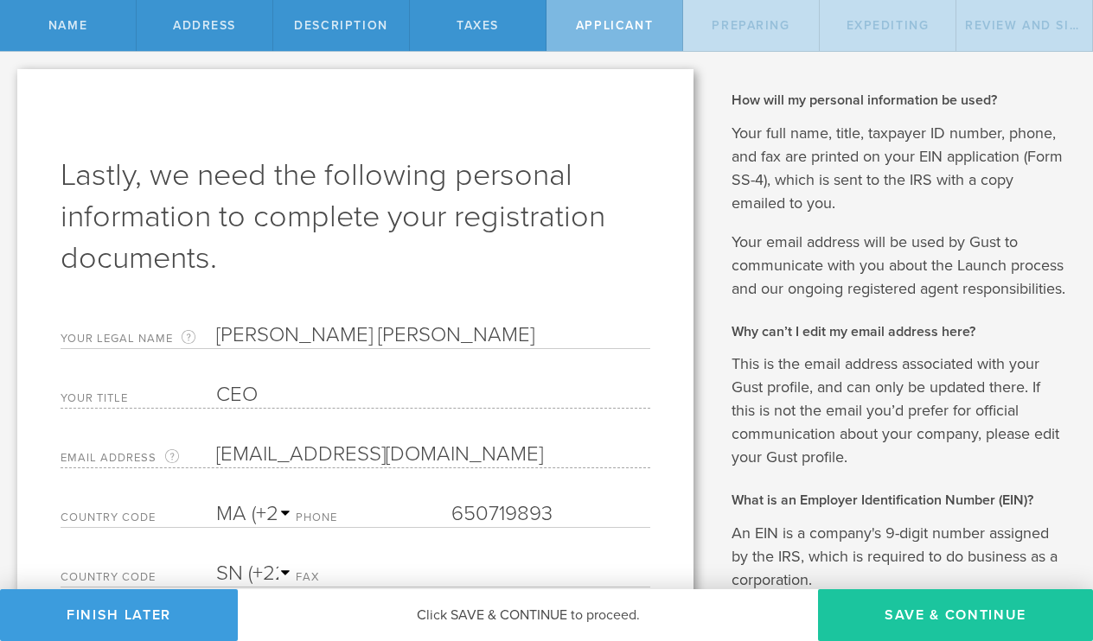
click at [958, 600] on button "Save & Continue" at bounding box center [955, 615] width 275 height 52
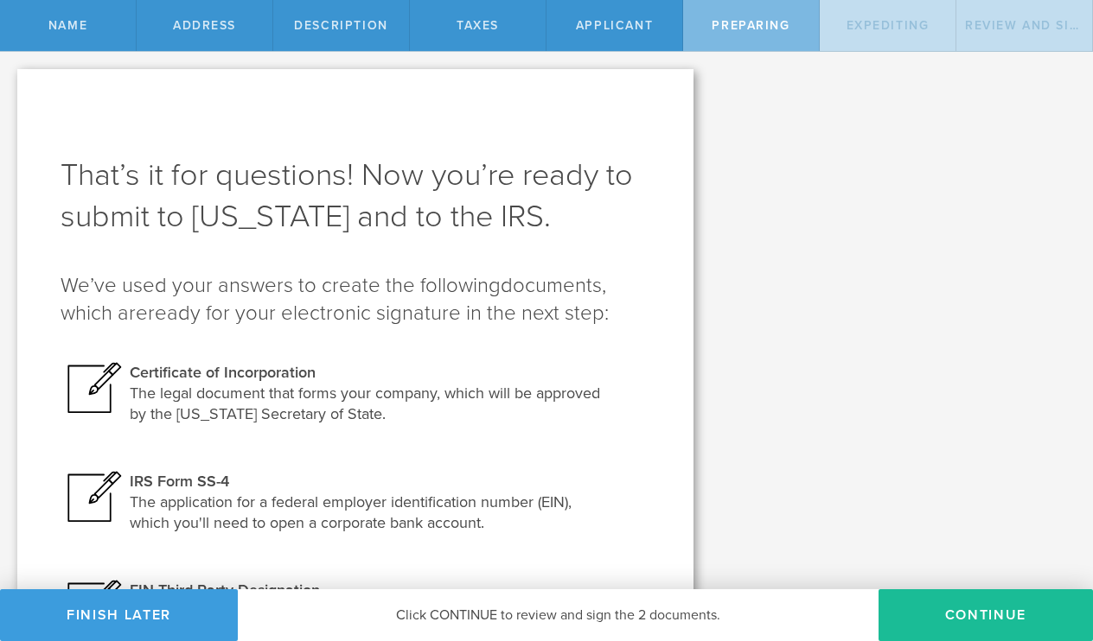
click at [937, 585] on div "Your legal name will be: LOMIWEST , Inc. [Entity Suffix] Check the Delaware nam…" at bounding box center [901, 447] width 382 height 790
click at [934, 585] on div "Your legal name will be: LOMIWEST , Inc. [Entity Suffix] Check the Delaware nam…" at bounding box center [901, 447] width 382 height 790
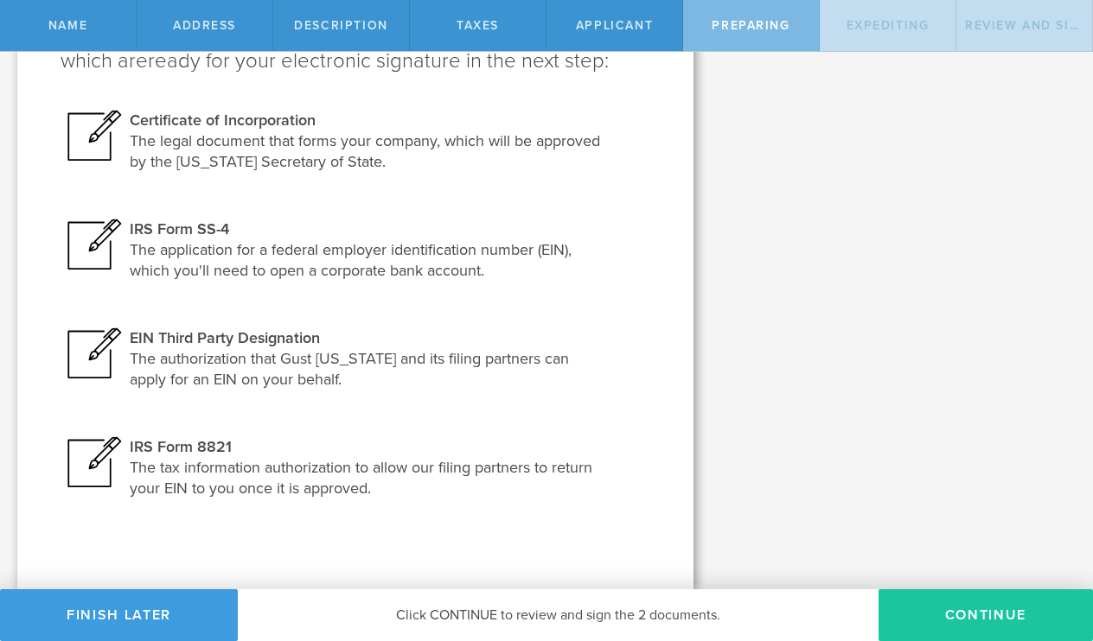
scroll to position [252, 0]
click at [927, 622] on button "Continue" at bounding box center [985, 615] width 214 height 52
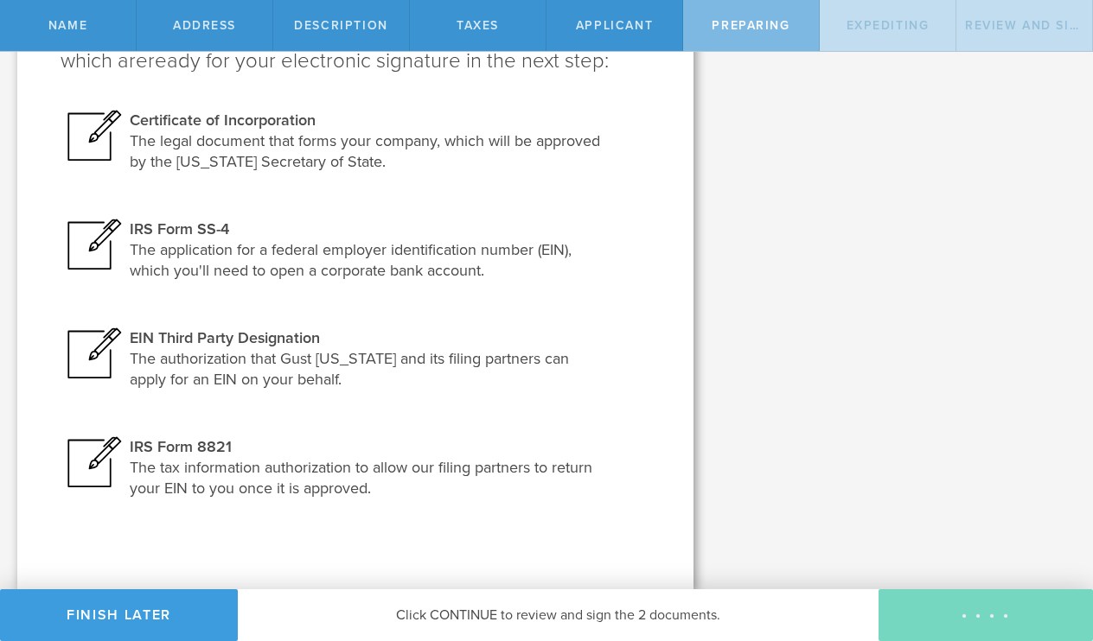
scroll to position [0, 0]
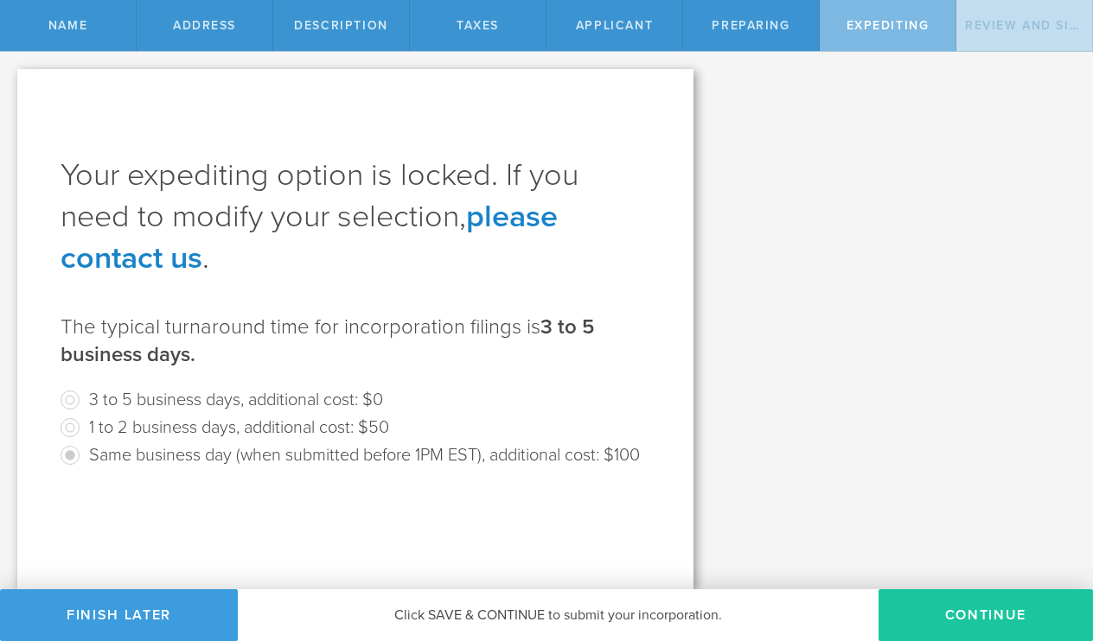
click at [997, 614] on button "Continue" at bounding box center [985, 615] width 214 height 52
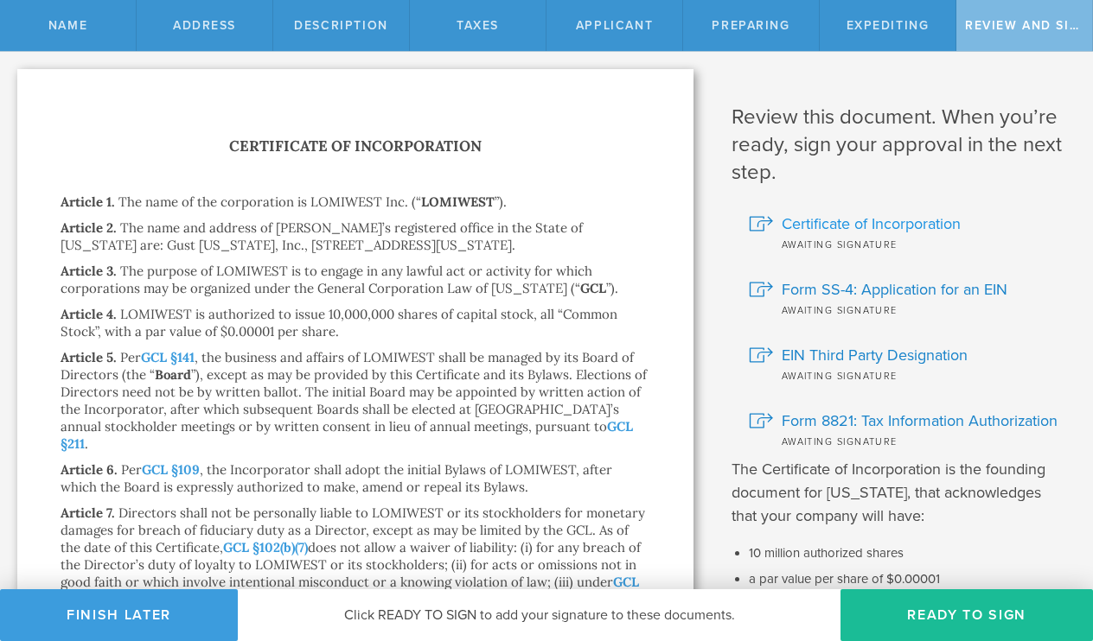
click at [855, 230] on span "Certificate of Incorporation" at bounding box center [870, 224] width 179 height 22
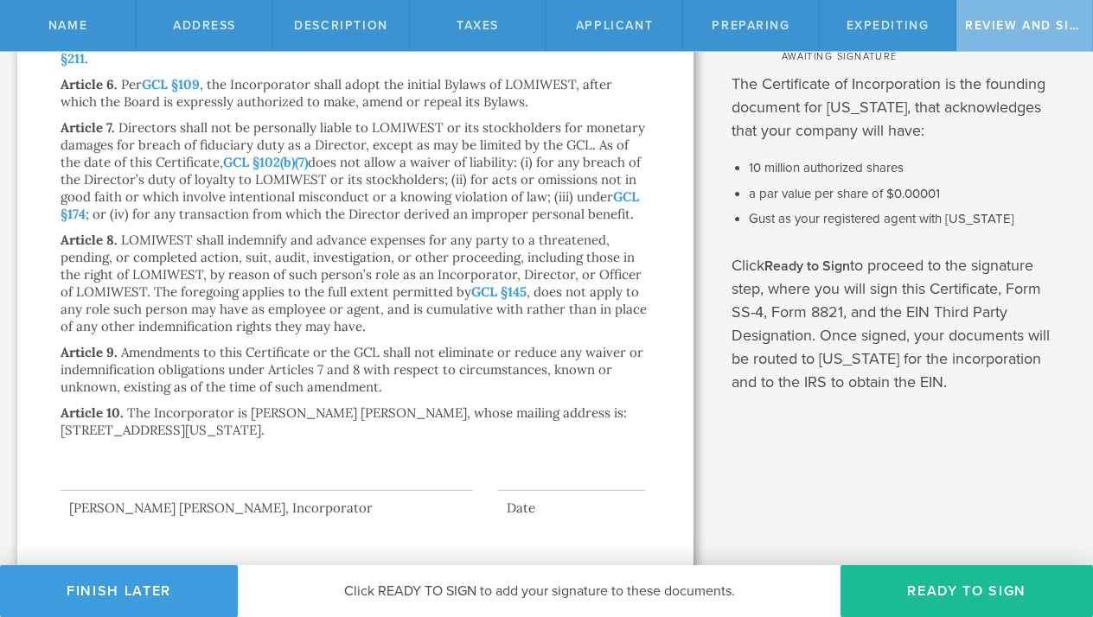
scroll to position [385, 0]
click at [903, 599] on button "Ready to Sign" at bounding box center [966, 591] width 252 height 52
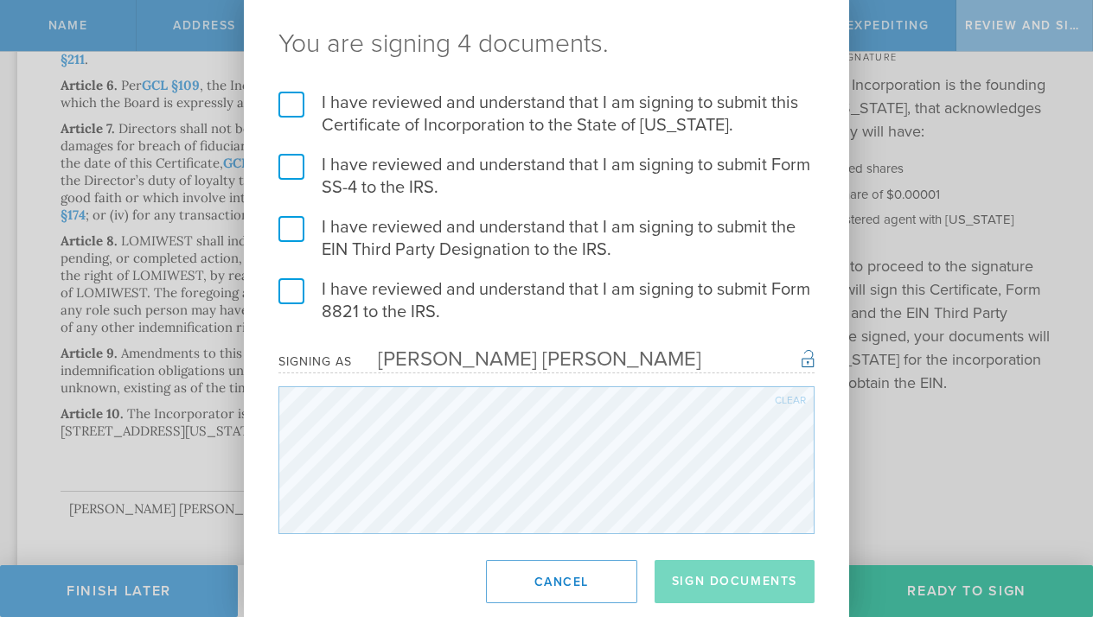
click at [301, 294] on label "I have reviewed and understand that I am signing to submit Form 8821 to the IRS." at bounding box center [546, 300] width 536 height 45
click at [0, 0] on input "I have reviewed and understand that I am signing to submit Form 8821 to the IRS." at bounding box center [0, 0] width 0 height 0
click at [295, 237] on label "I have reviewed and understand that I am signing to submit the EIN Third Party …" at bounding box center [546, 238] width 536 height 45
click at [0, 0] on input "I have reviewed and understand that I am signing to submit the EIN Third Party …" at bounding box center [0, 0] width 0 height 0
click at [290, 174] on label "I have reviewed and understand that I am signing to submit Form SS-4 to the IRS." at bounding box center [546, 176] width 536 height 45
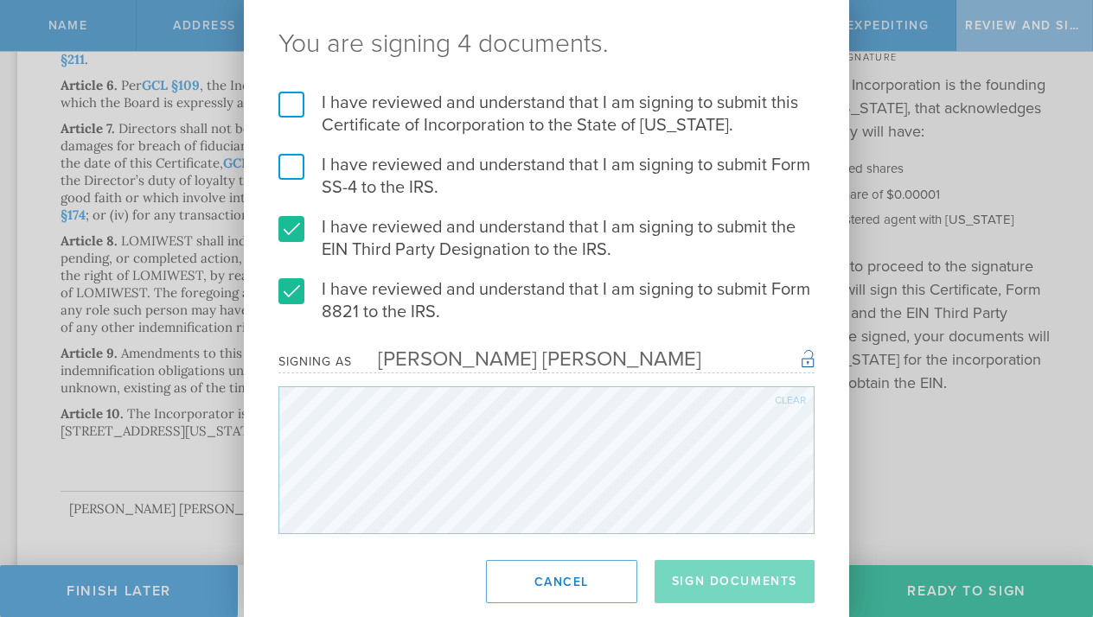
click at [0, 0] on input "I have reviewed and understand that I am signing to submit Form SS-4 to the IRS." at bounding box center [0, 0] width 0 height 0
click at [284, 103] on label "I have reviewed and understand that I am signing to submit this Certificate of …" at bounding box center [546, 114] width 536 height 45
click at [0, 0] on input "I have reviewed and understand that I am signing to submit this Certificate of …" at bounding box center [0, 0] width 0 height 0
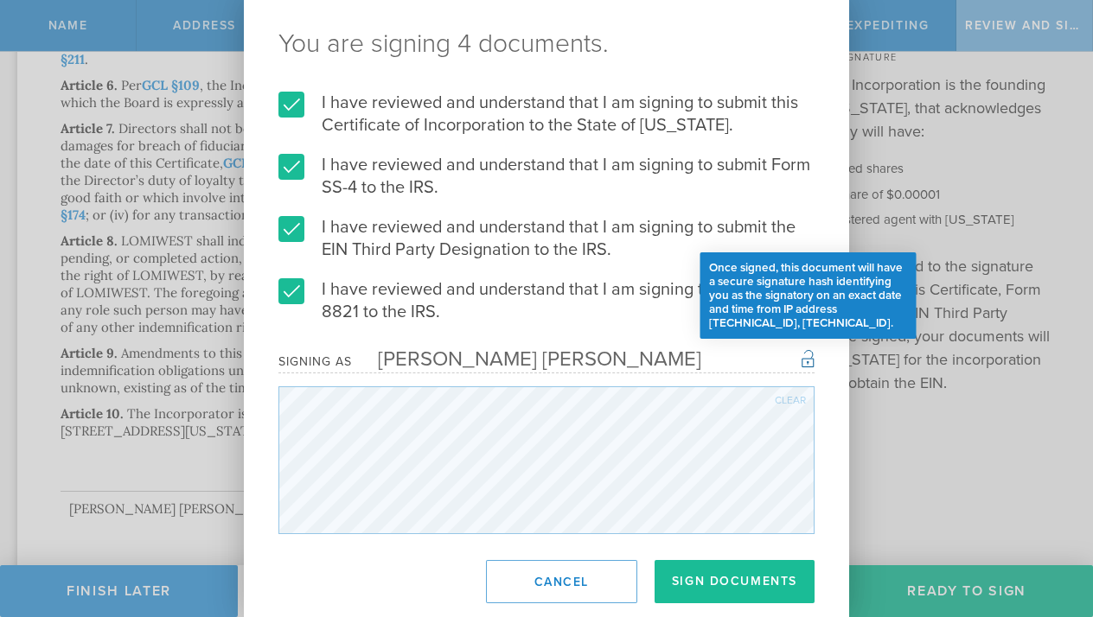
click at [804, 366] on div "Once signed, this document will have a secure signature hash identifying you as…" at bounding box center [807, 357] width 13 height 21
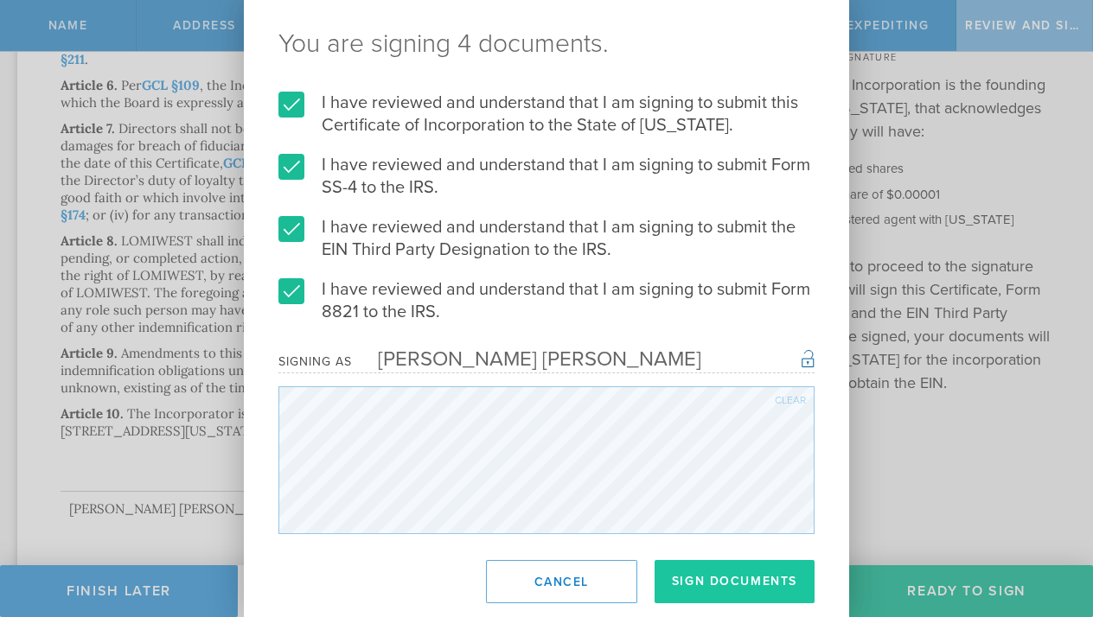
click at [729, 581] on button "Sign Documents" at bounding box center [734, 581] width 160 height 43
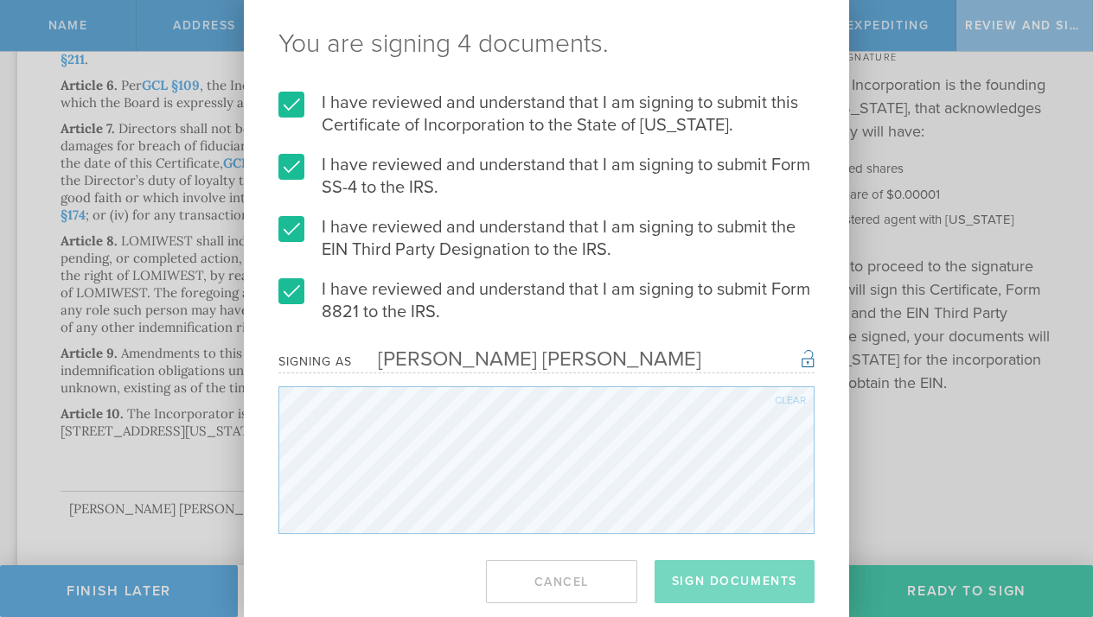
scroll to position [0, 0]
click at [640, 347] on form "I have reviewed and understand that I am signing to submit this Certificate of …" at bounding box center [546, 313] width 536 height 443
click at [625, 362] on div "Signing as MOHAMED LAMINE CISSE Once signed, this document will have a secure s…" at bounding box center [546, 361] width 536 height 24
click at [620, 362] on div "MOHAMED LAMINE CISSE" at bounding box center [526, 359] width 349 height 25
click at [606, 352] on div "MOHAMED LAMINE CISSE" at bounding box center [526, 359] width 349 height 25
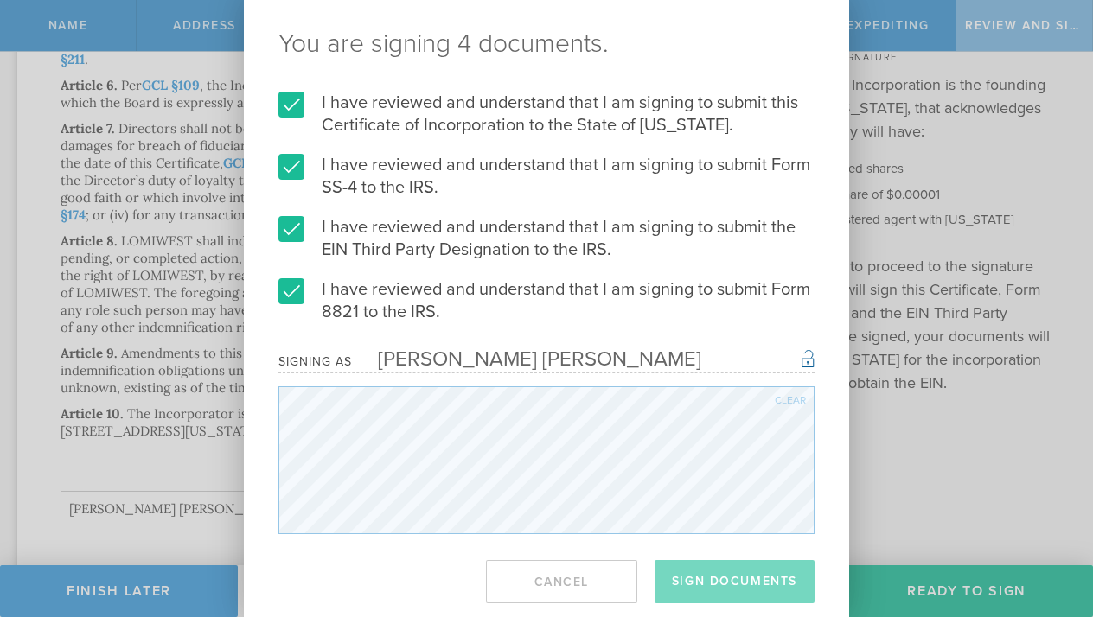
click at [152, 316] on div "You are signing 4 documents. I have reviewed and understand that I am signing t…" at bounding box center [546, 308] width 1093 height 617
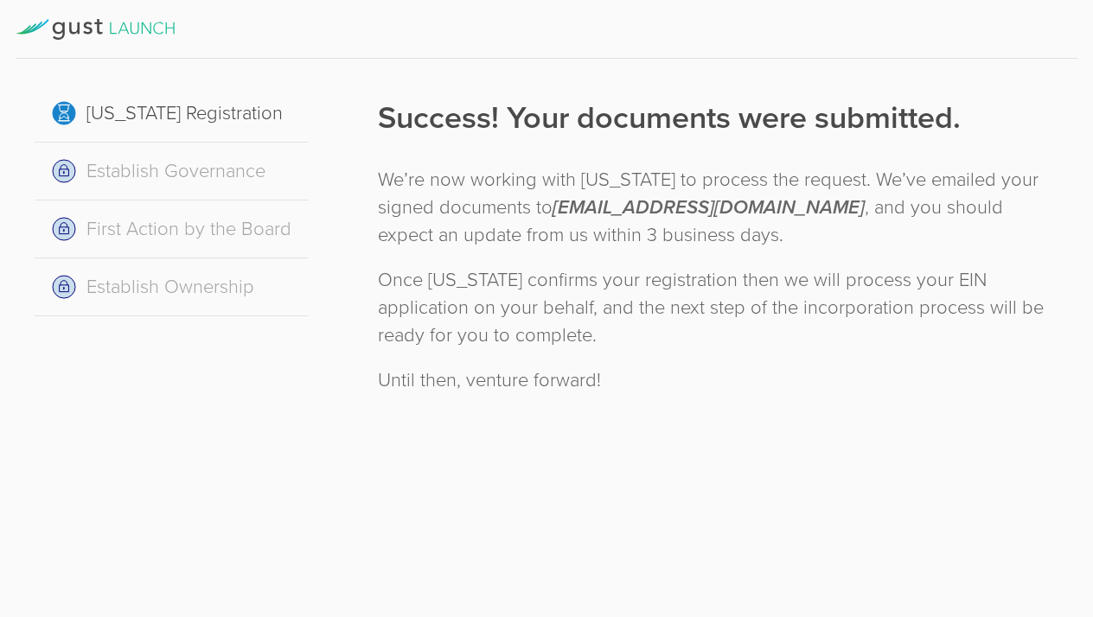
click at [100, 41] on div at bounding box center [546, 29] width 1061 height 59
click at [54, 24] on icon at bounding box center [95, 29] width 159 height 21
